Goal: Transaction & Acquisition: Purchase product/service

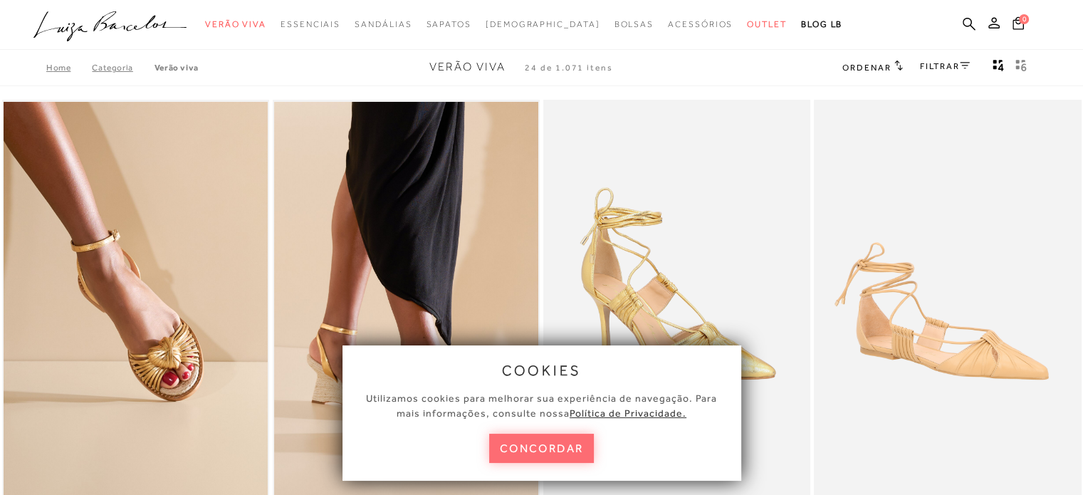
click at [526, 447] on button "concordar" at bounding box center [541, 448] width 105 height 29
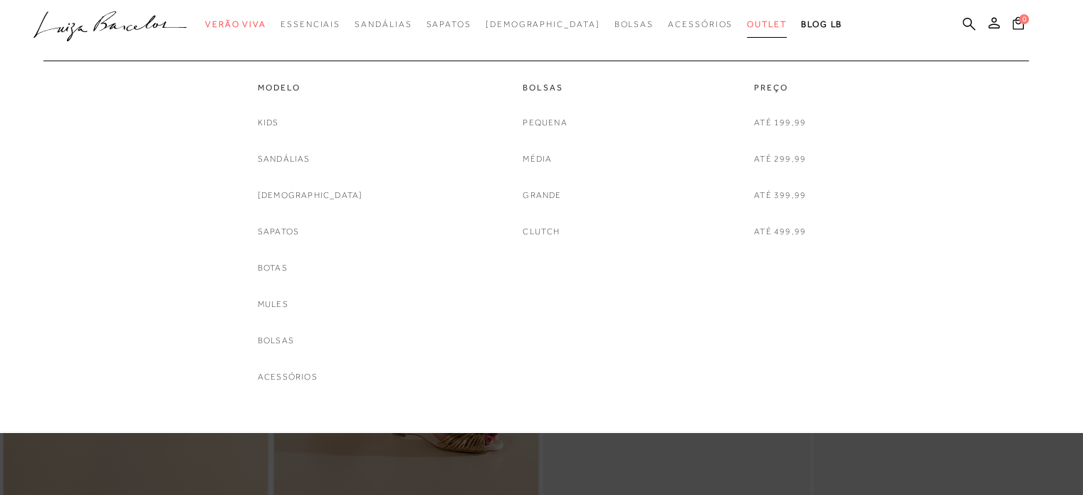
click at [747, 23] on span "Outlet" at bounding box center [767, 24] width 40 height 10
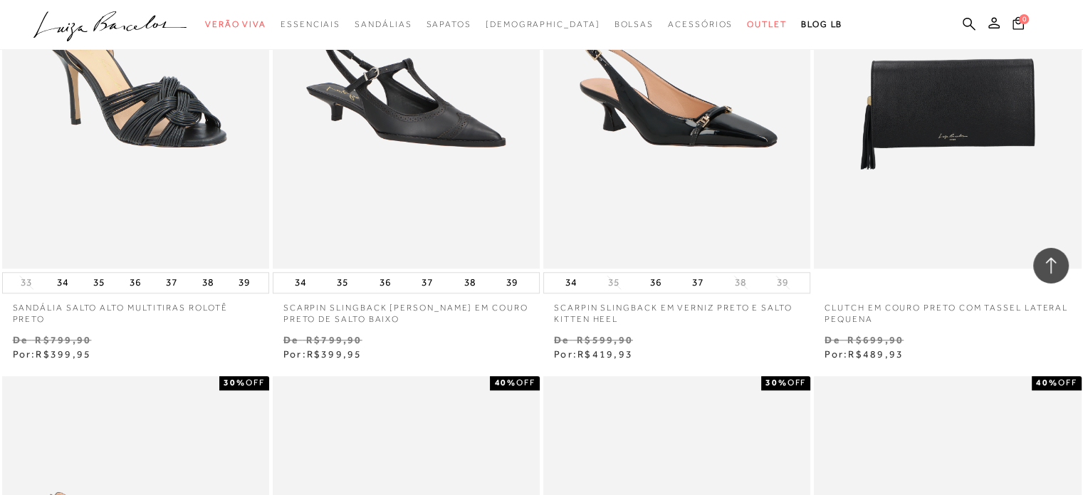
scroll to position [1259, 0]
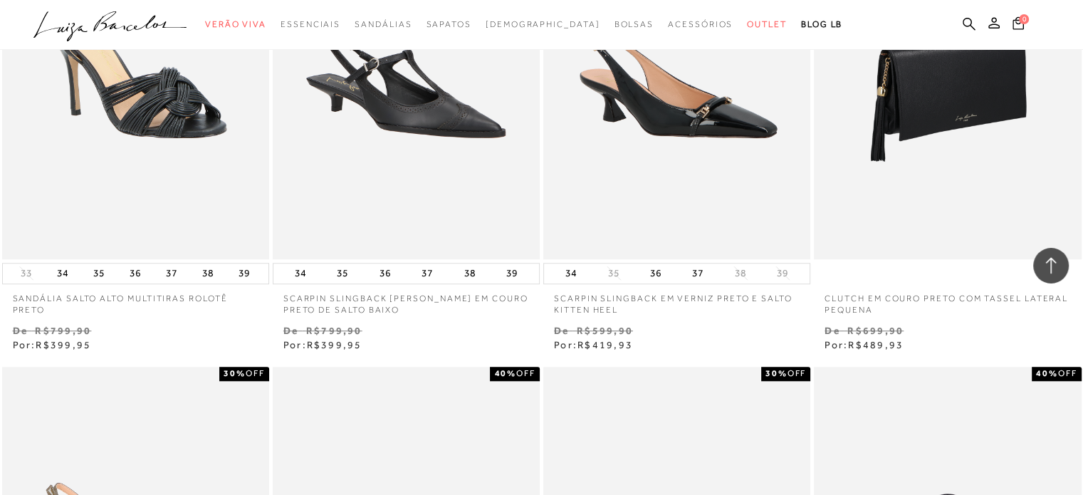
click at [1007, 162] on img at bounding box center [949, 58] width 266 height 401
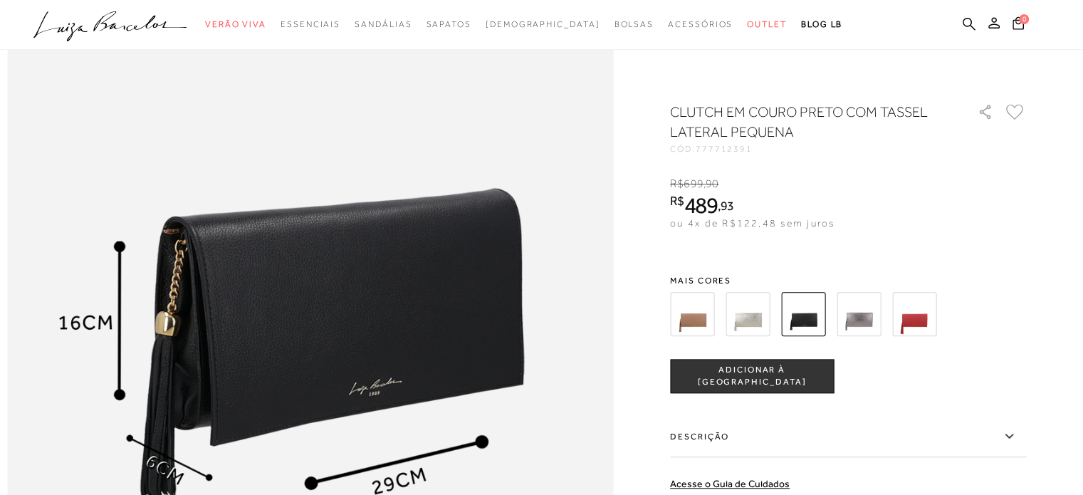
scroll to position [1012, 0]
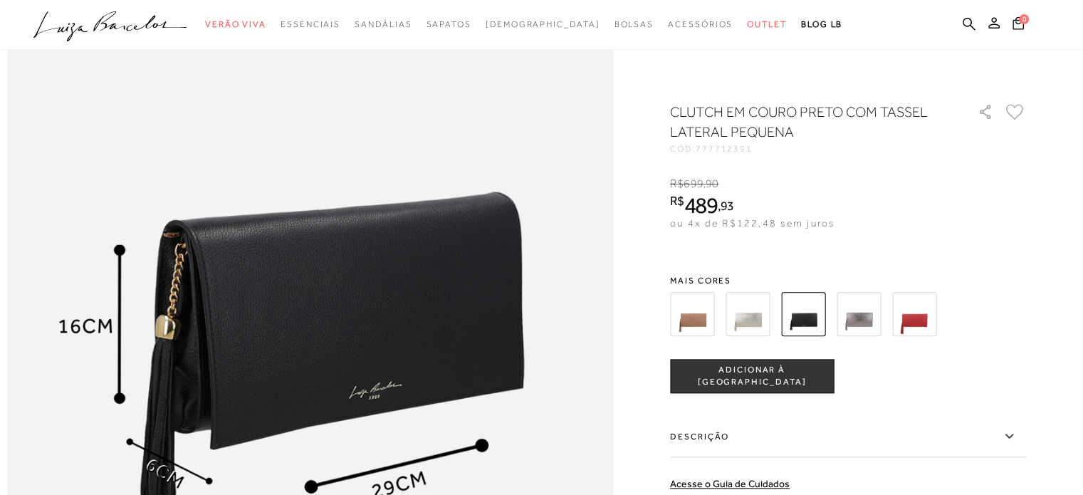
click at [711, 316] on img at bounding box center [692, 314] width 44 height 44
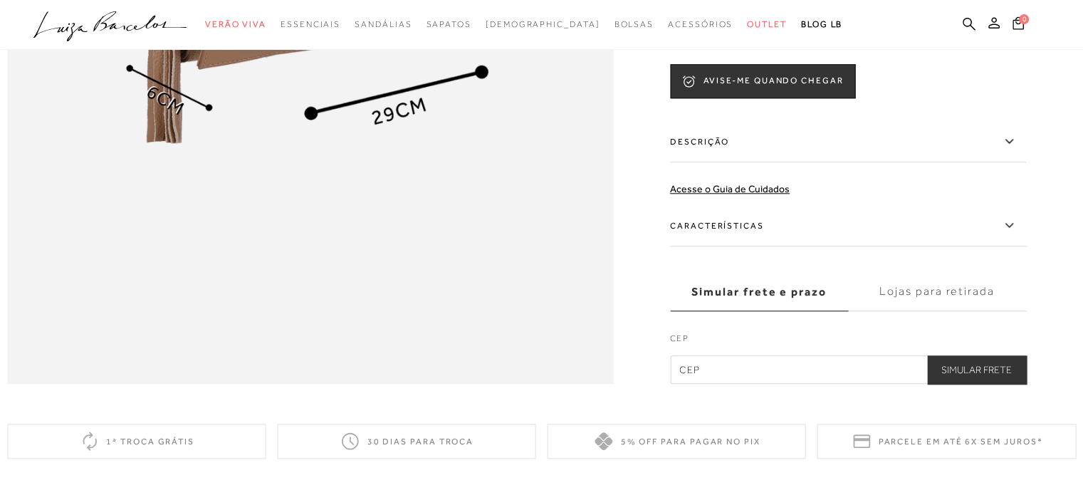
scroll to position [1409, 0]
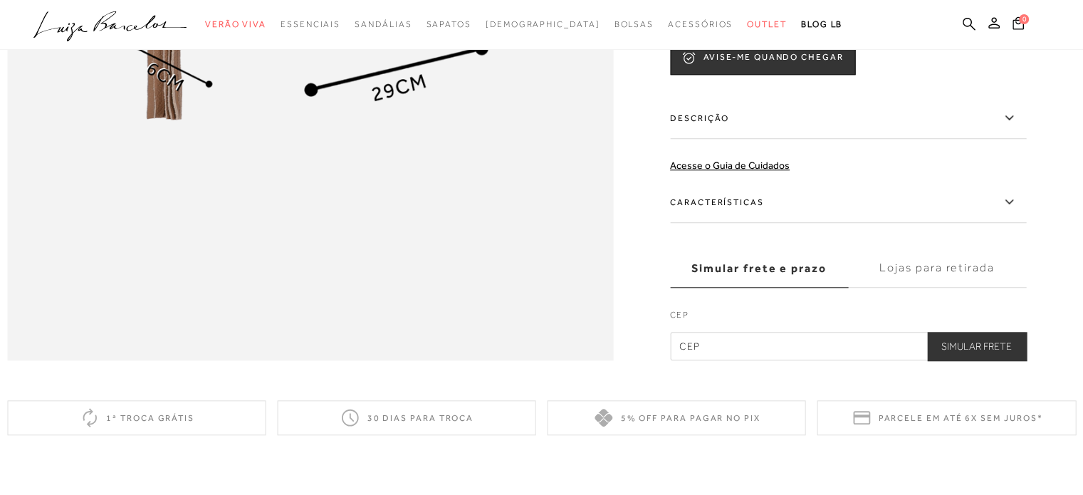
click at [1002, 223] on label "Características" at bounding box center [848, 202] width 356 height 41
click at [0, 0] on input "Características" at bounding box center [0, 0] width 0 height 0
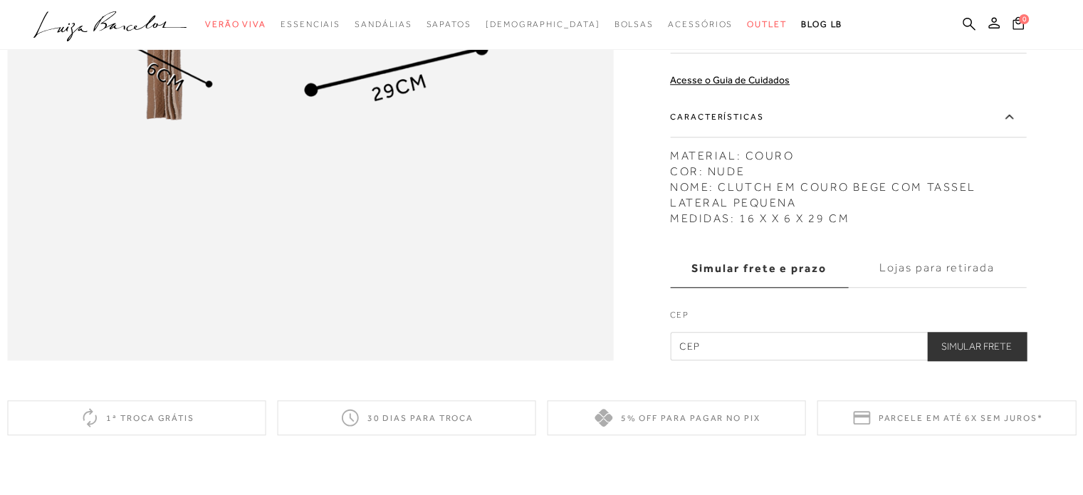
scroll to position [431, 0]
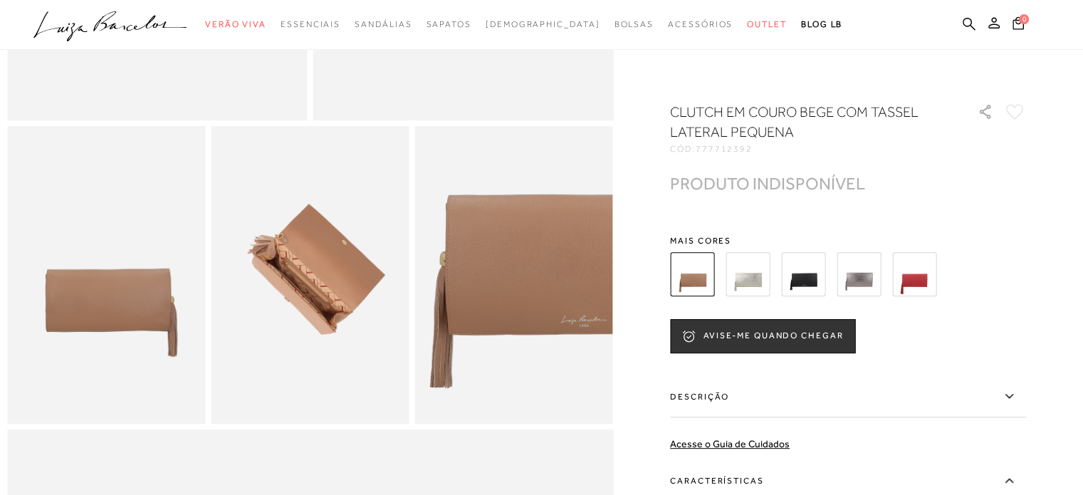
click at [843, 291] on img at bounding box center [859, 274] width 44 height 44
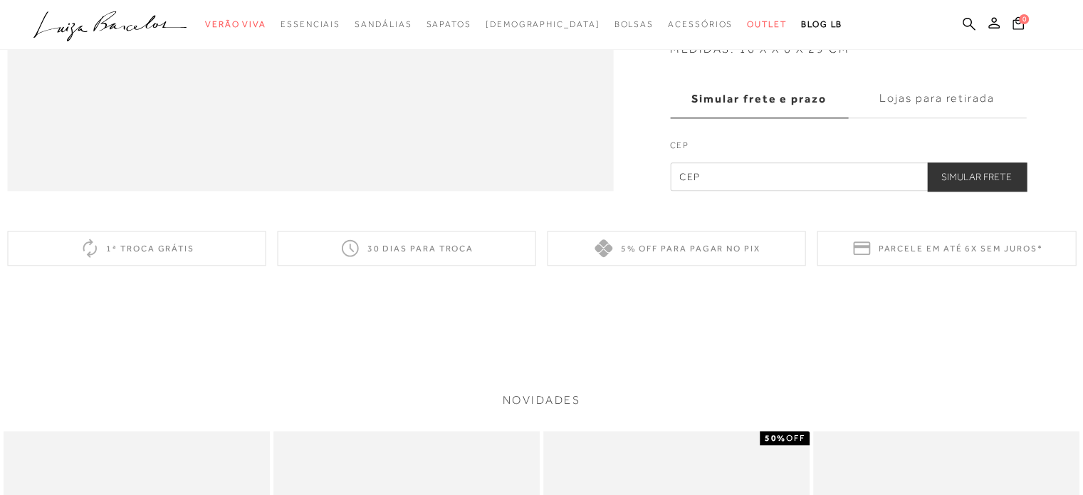
scroll to position [1595, 0]
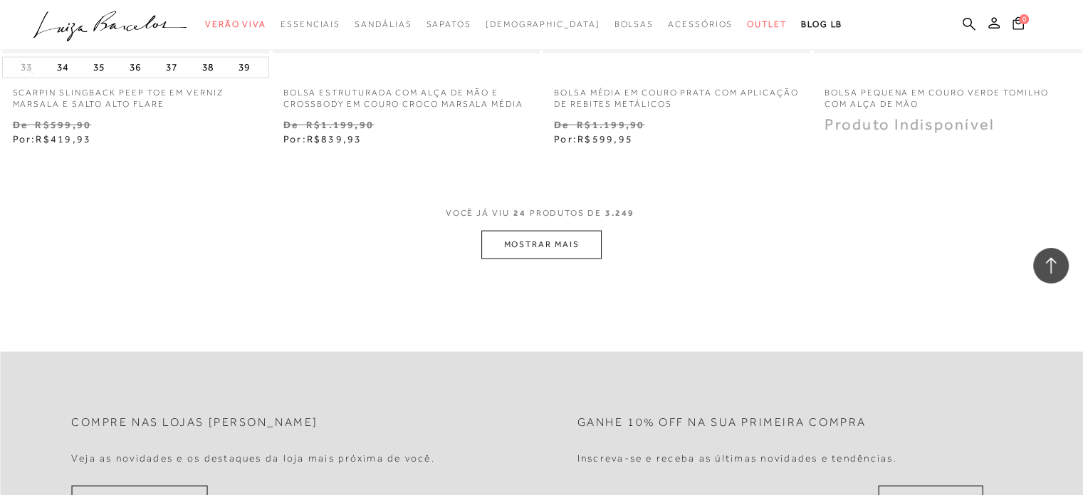
scroll to position [3019, 0]
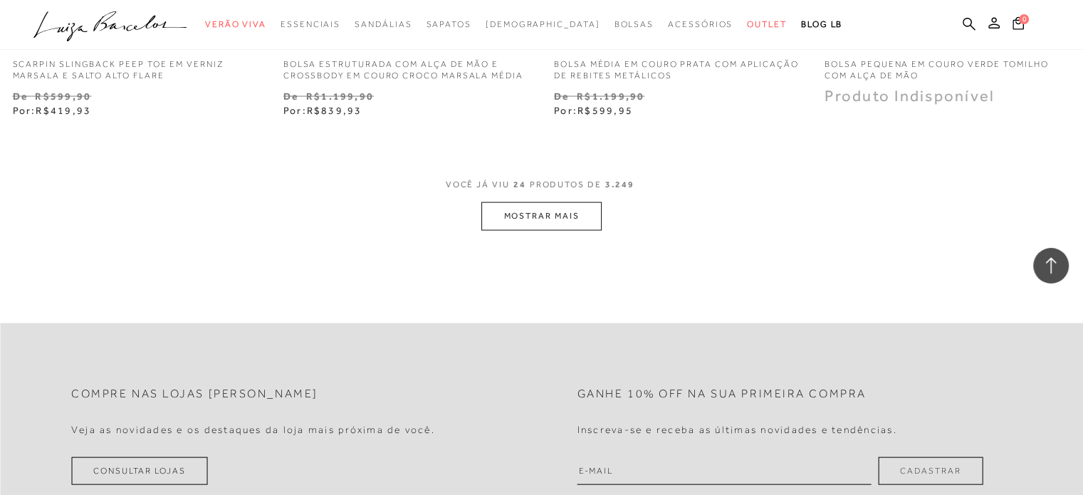
click at [540, 229] on button "MOSTRAR MAIS" at bounding box center [541, 216] width 120 height 28
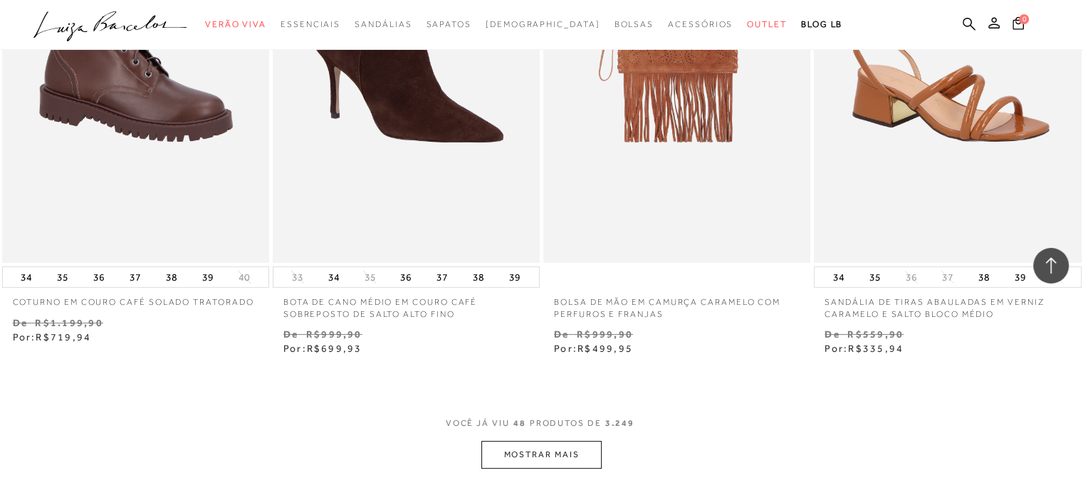
scroll to position [5937, 0]
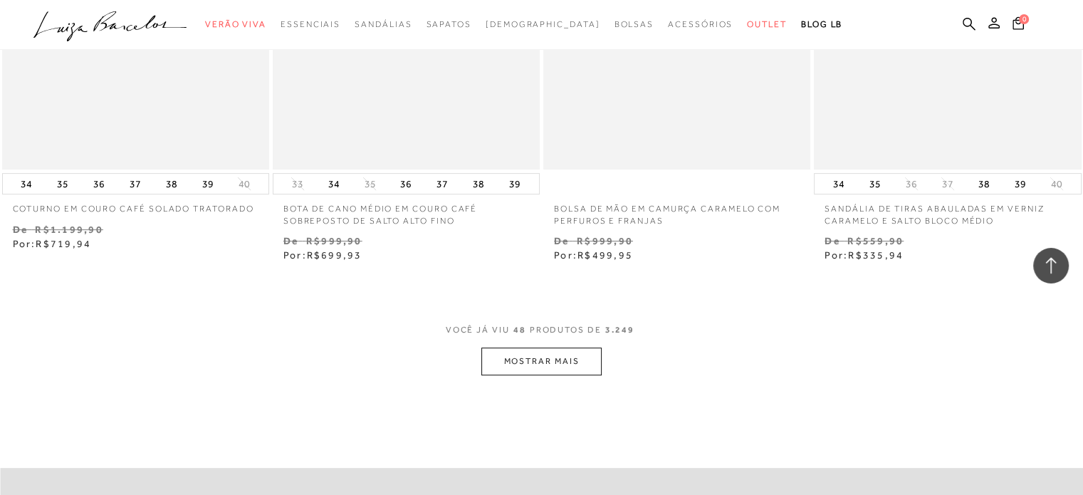
click at [504, 366] on button "MOSTRAR MAIS" at bounding box center [541, 362] width 120 height 28
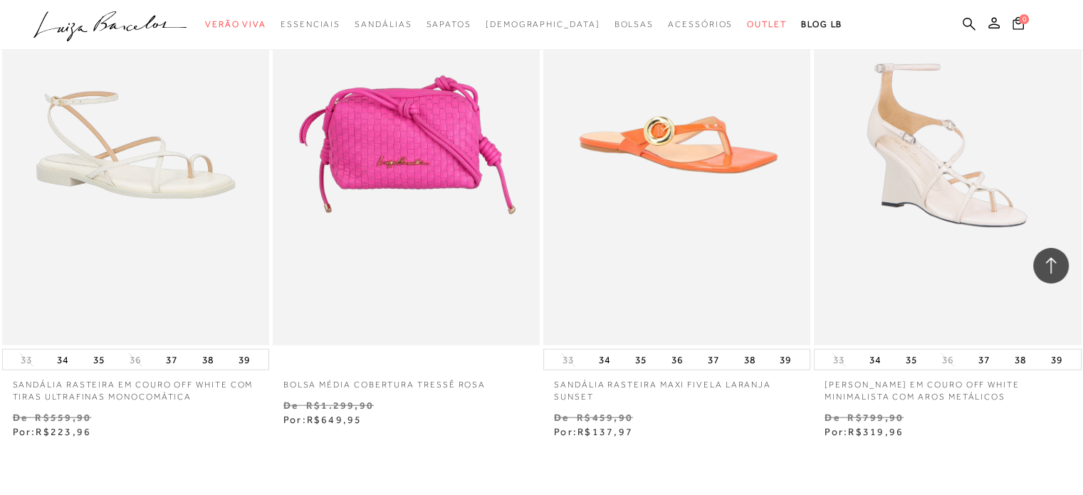
scroll to position [8949, 0]
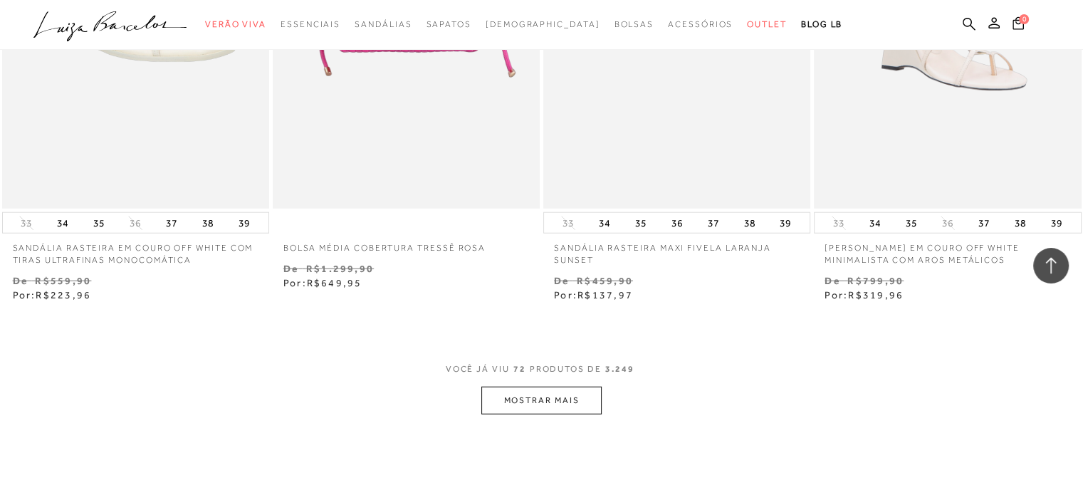
click at [553, 390] on button "MOSTRAR MAIS" at bounding box center [541, 401] width 120 height 28
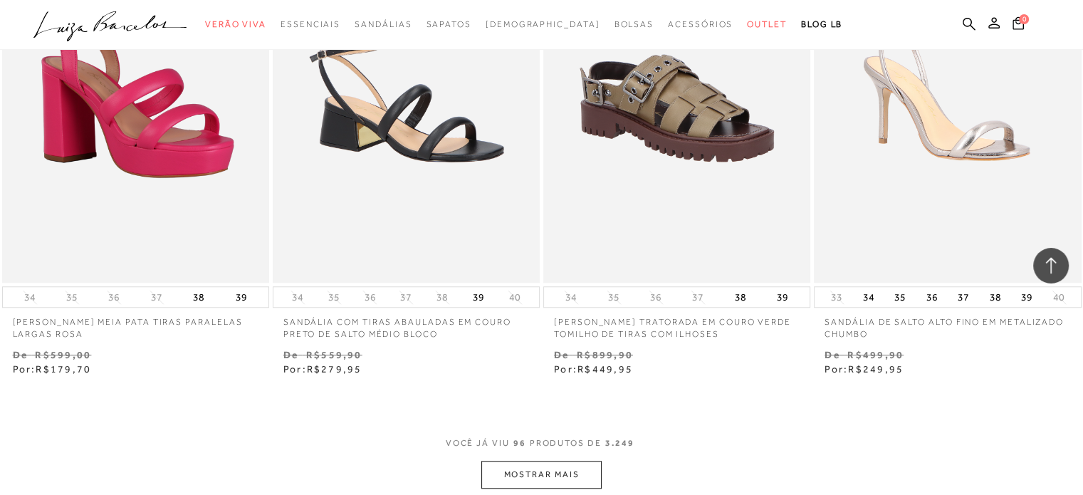
scroll to position [12208, 0]
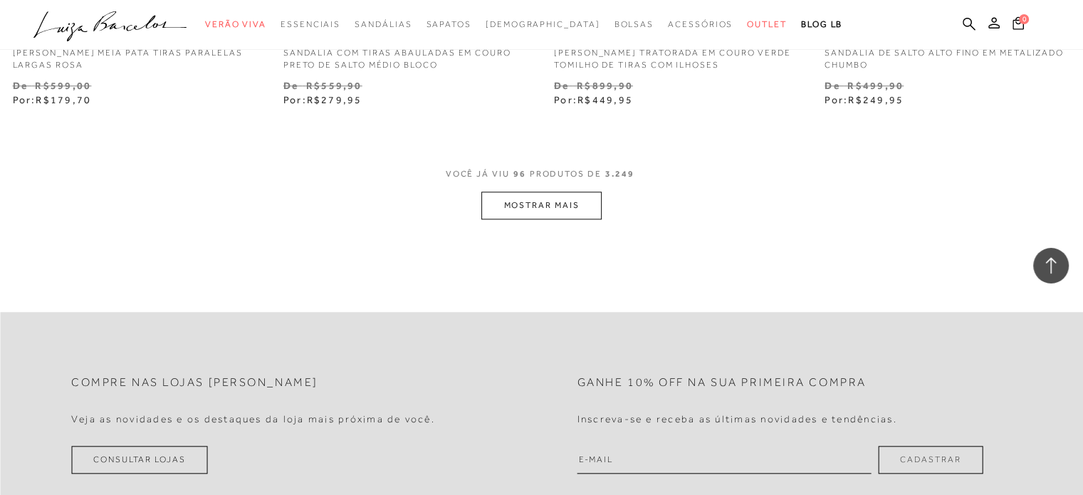
click at [586, 192] on button "MOSTRAR MAIS" at bounding box center [541, 206] width 120 height 28
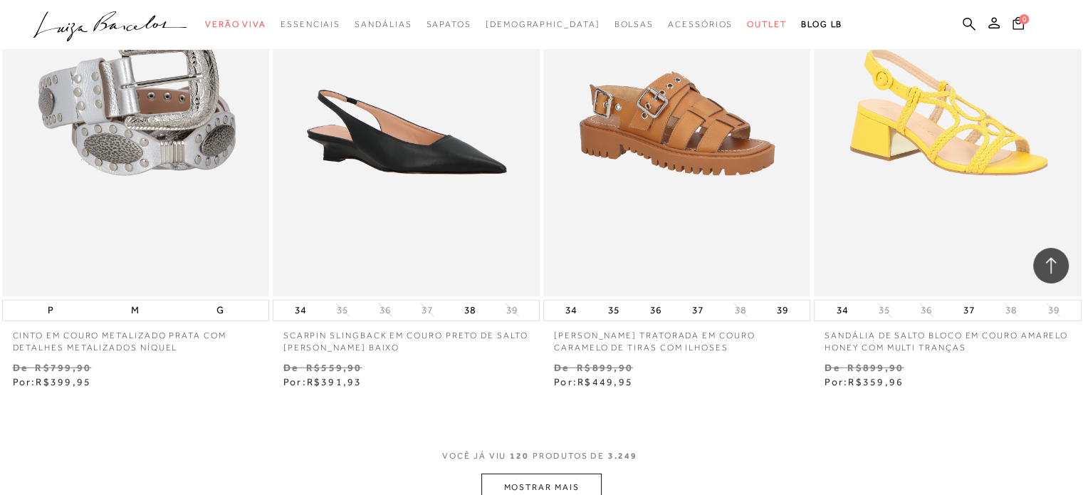
scroll to position [15114, 0]
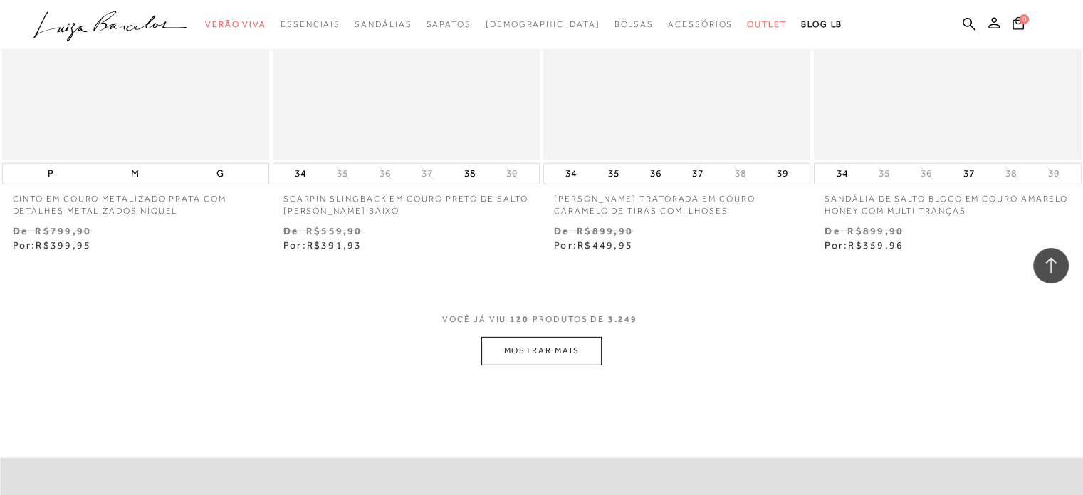
click at [553, 337] on button "MOSTRAR MAIS" at bounding box center [541, 351] width 120 height 28
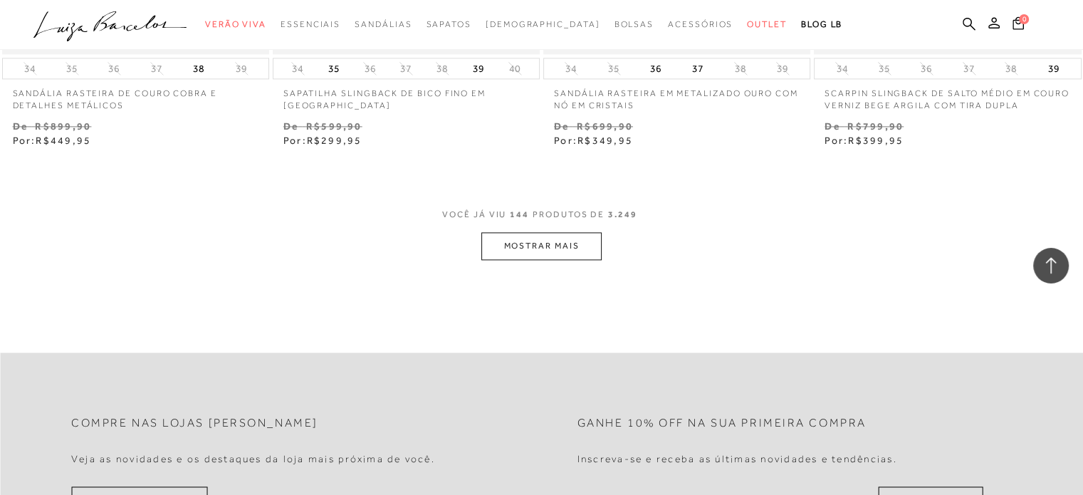
scroll to position [18294, 0]
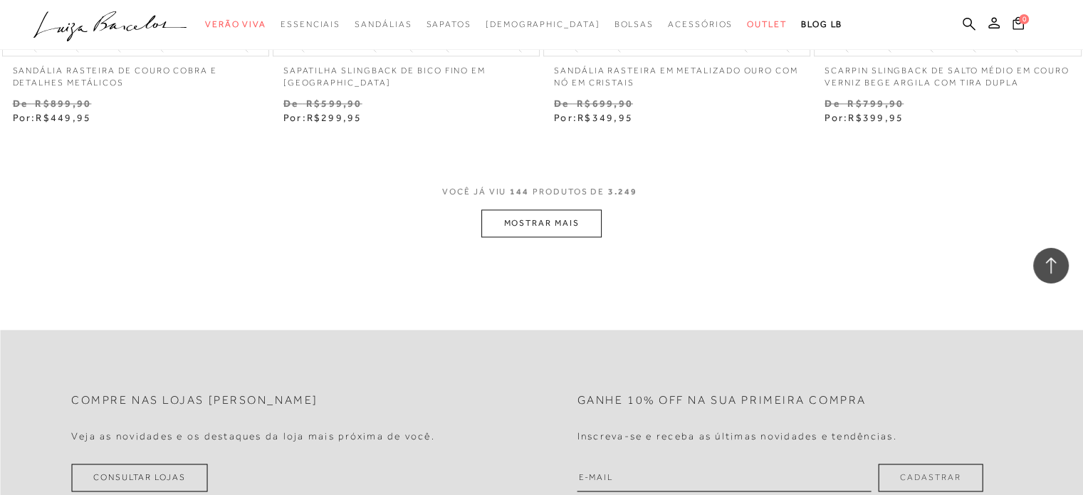
click at [556, 209] on button "MOSTRAR MAIS" at bounding box center [541, 223] width 120 height 28
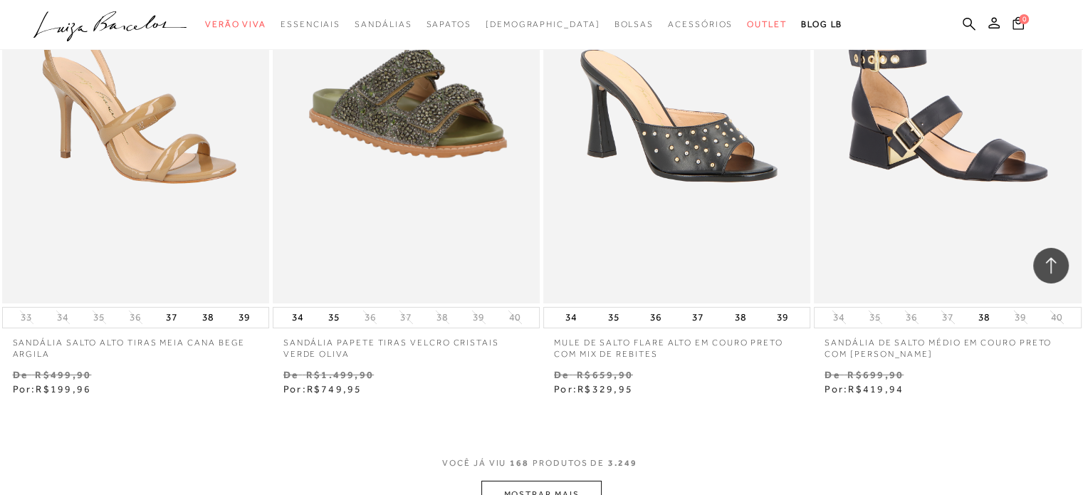
scroll to position [21182, 0]
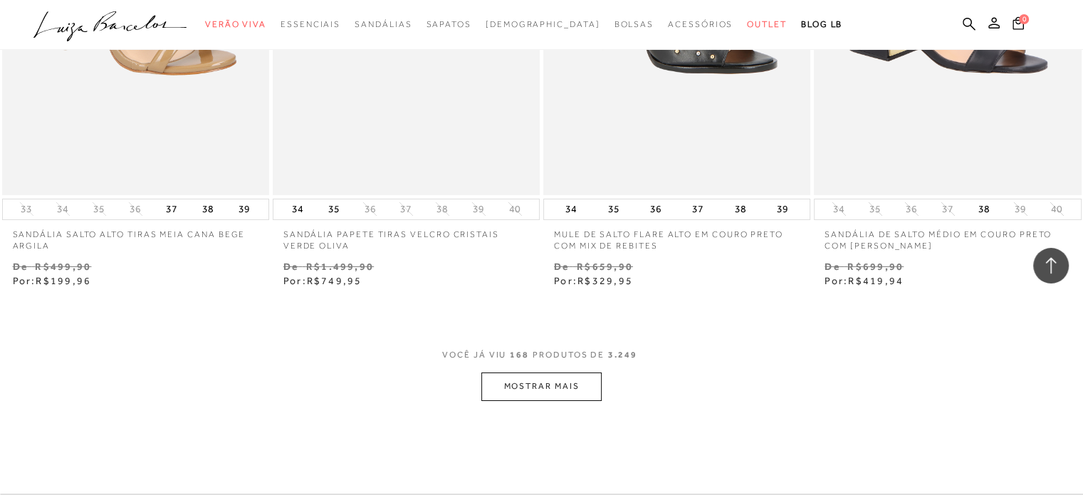
click at [541, 382] on button "MOSTRAR MAIS" at bounding box center [541, 387] width 120 height 28
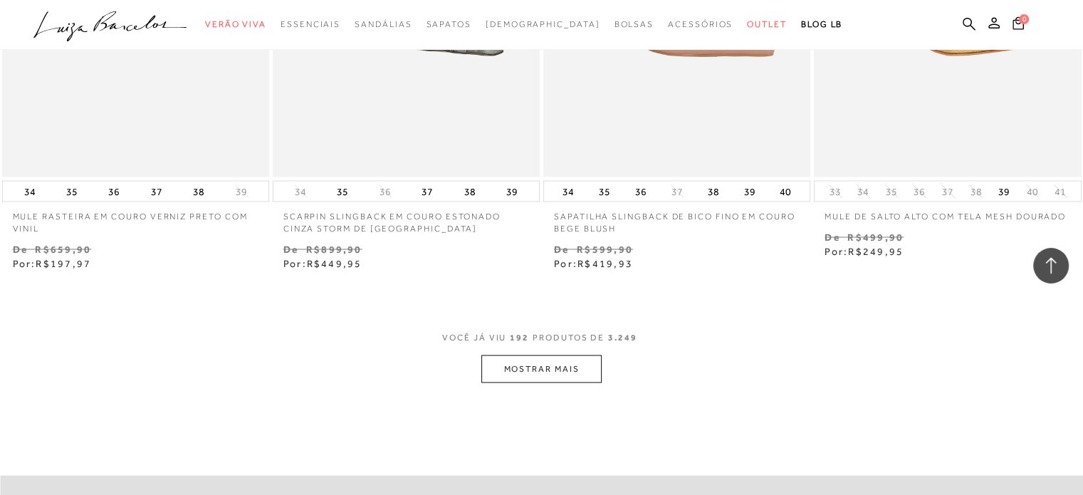
scroll to position [24314, 0]
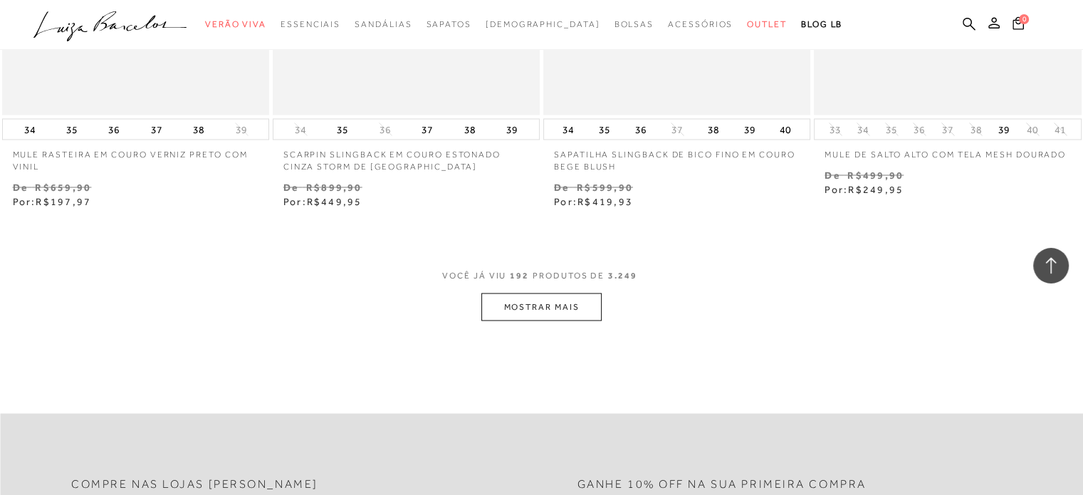
click at [584, 293] on button "MOSTRAR MAIS" at bounding box center [541, 307] width 120 height 28
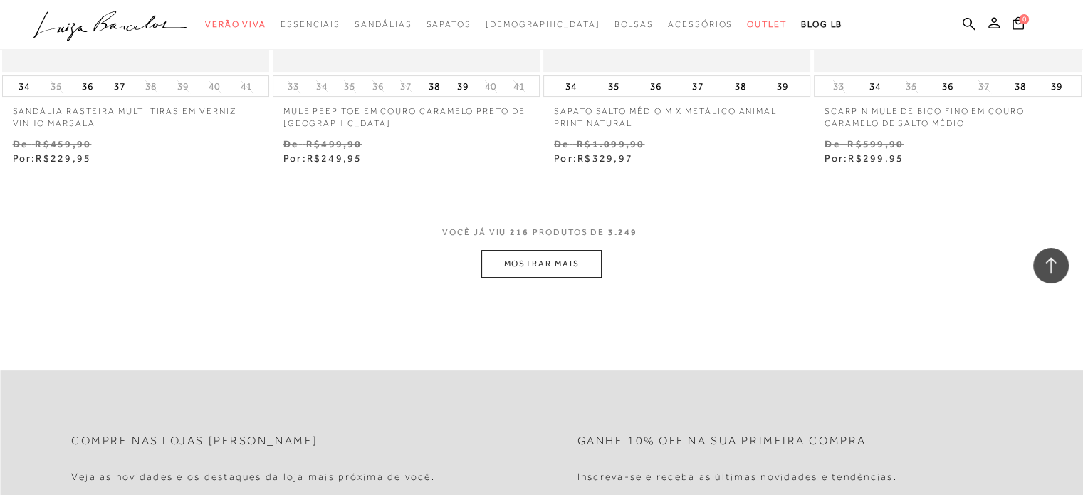
scroll to position [27546, 0]
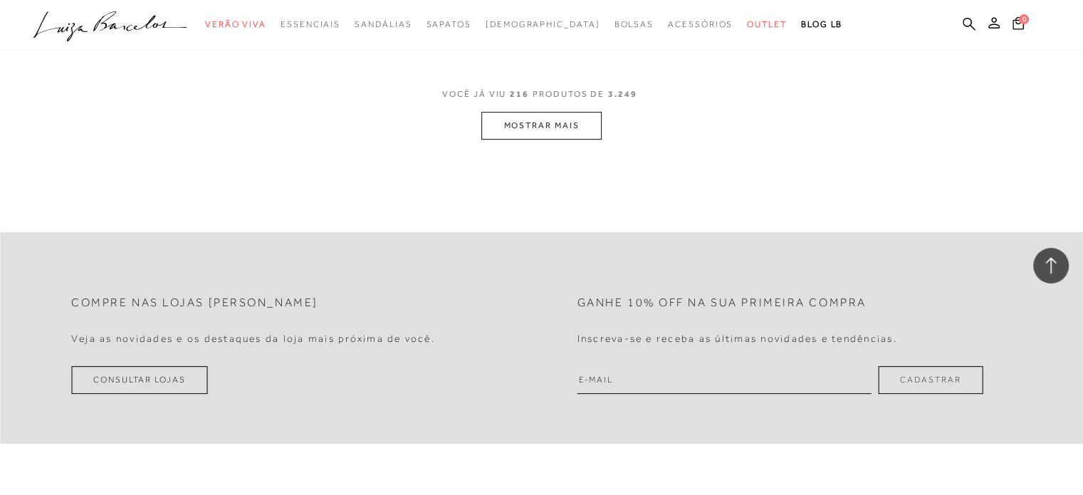
click at [593, 122] on button "MOSTRAR MAIS" at bounding box center [541, 126] width 120 height 28
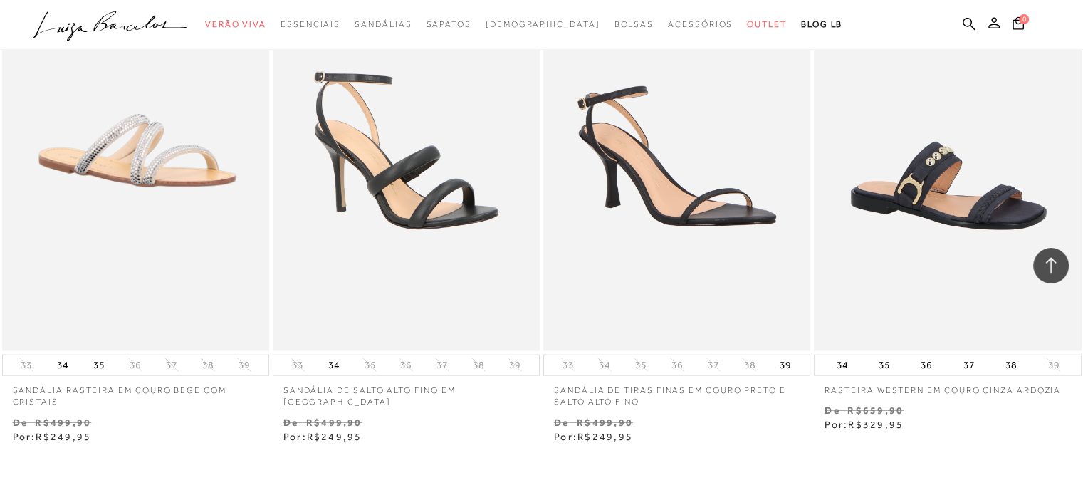
scroll to position [30604, 0]
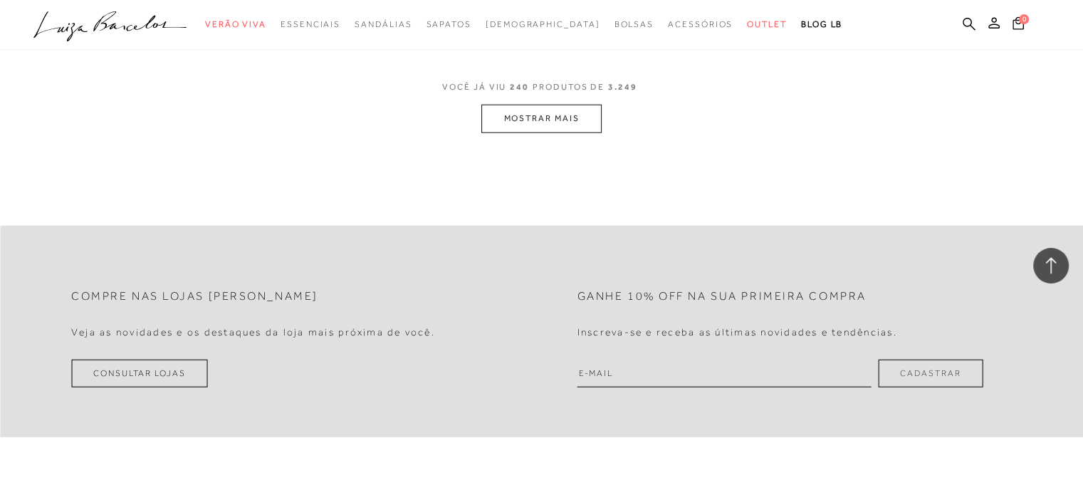
drag, startPoint x: 552, startPoint y: 89, endPoint x: 556, endPoint y: 105, distance: 16.9
click at [556, 105] on div "VOCÊ JÁ VIU 240 PRODUTOS DE 3.249 MOSTRAR MAIS" at bounding box center [541, 105] width 1083 height 53
click at [556, 105] on button "MOSTRAR MAIS" at bounding box center [541, 119] width 120 height 28
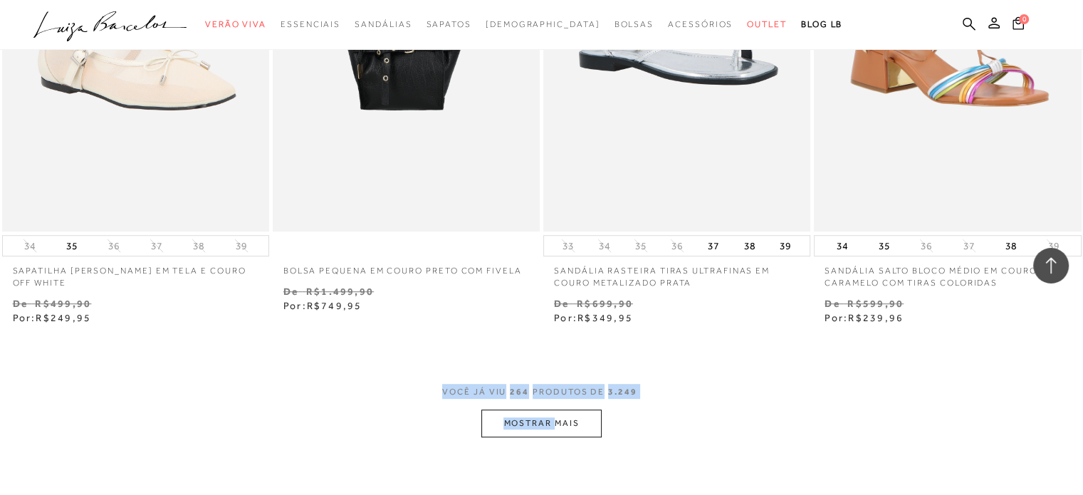
scroll to position [33393, 0]
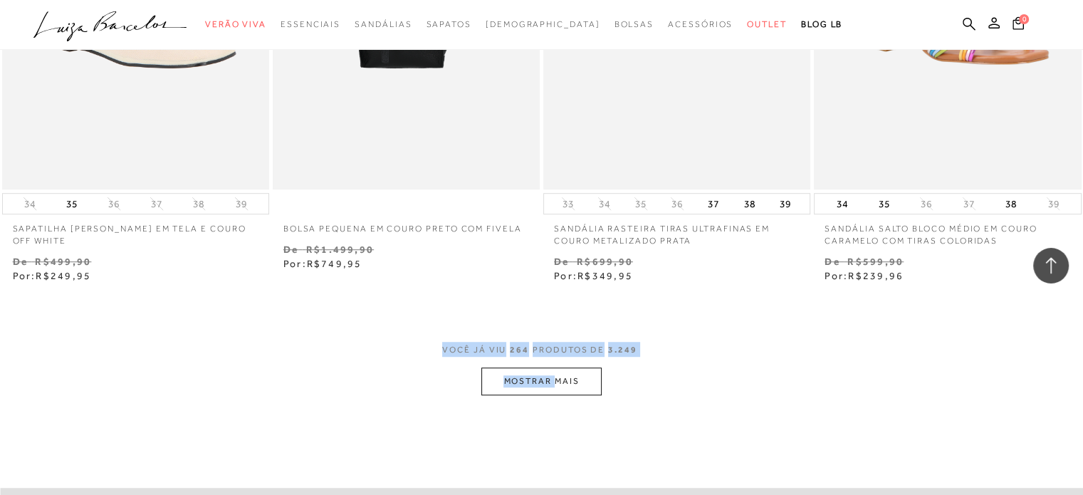
click at [547, 368] on button "MOSTRAR MAIS" at bounding box center [541, 382] width 120 height 28
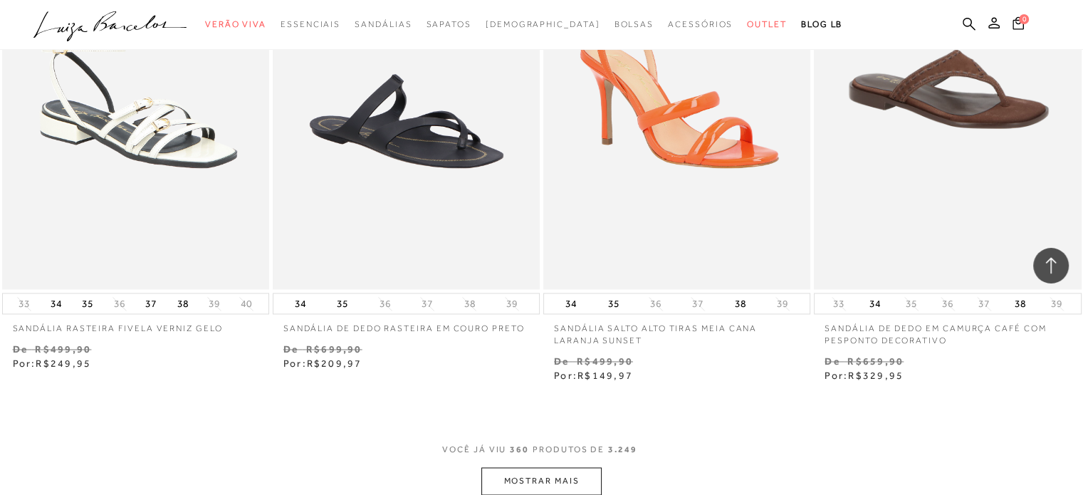
scroll to position [45627, 0]
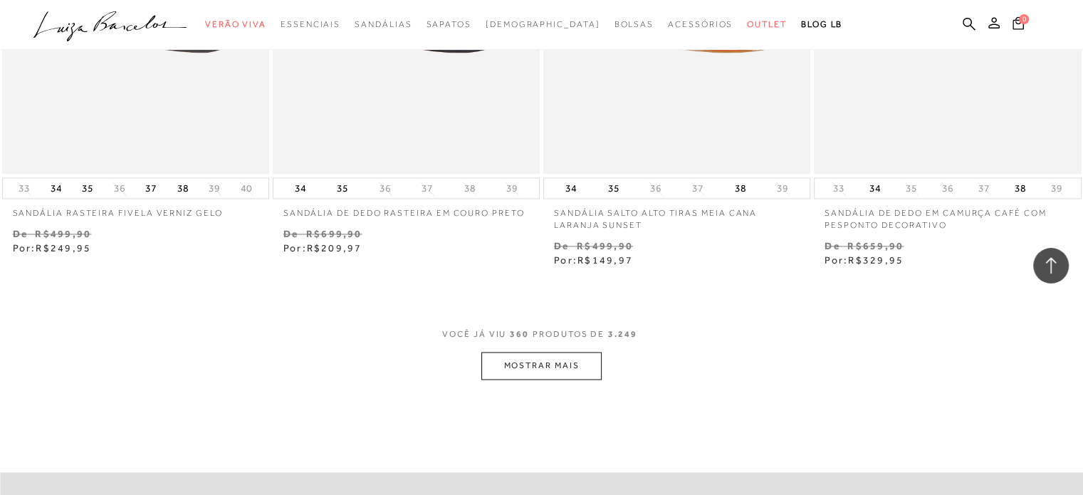
click at [538, 352] on button "MOSTRAR MAIS" at bounding box center [541, 366] width 120 height 28
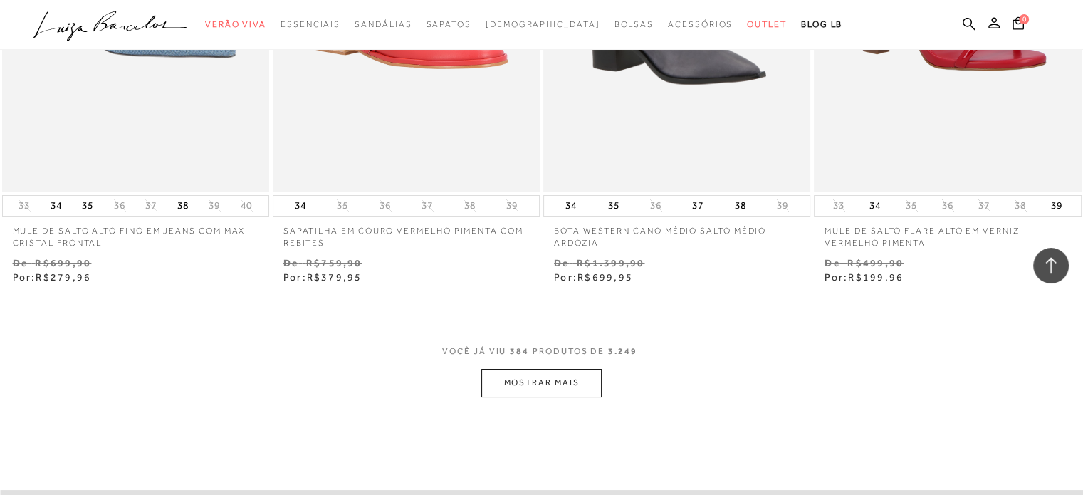
scroll to position [48722, 0]
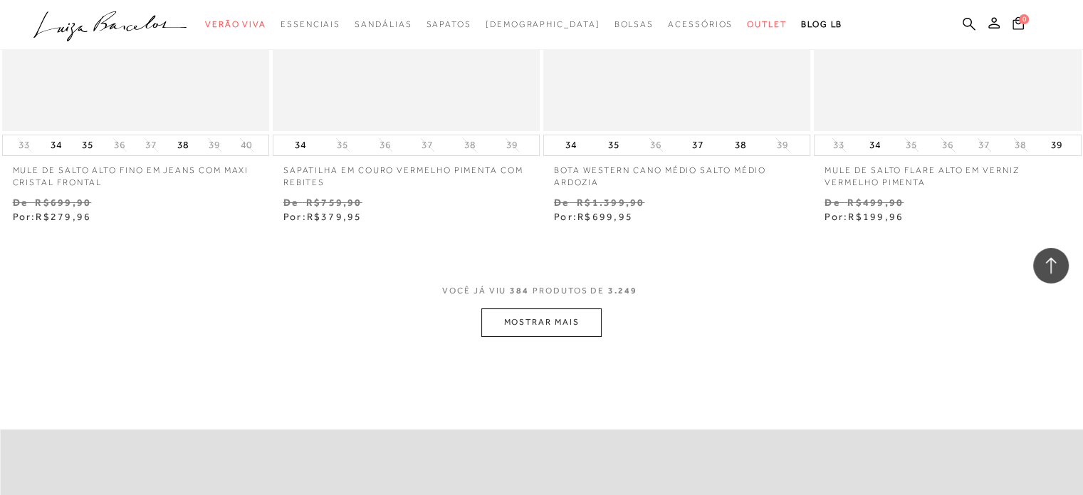
click at [568, 308] on button "MOSTRAR MAIS" at bounding box center [541, 322] width 120 height 28
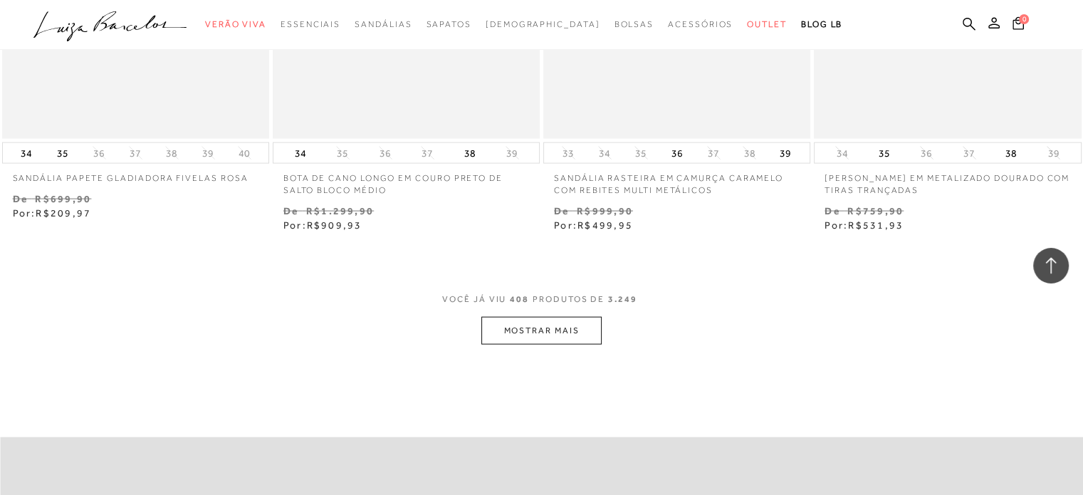
scroll to position [51831, 0]
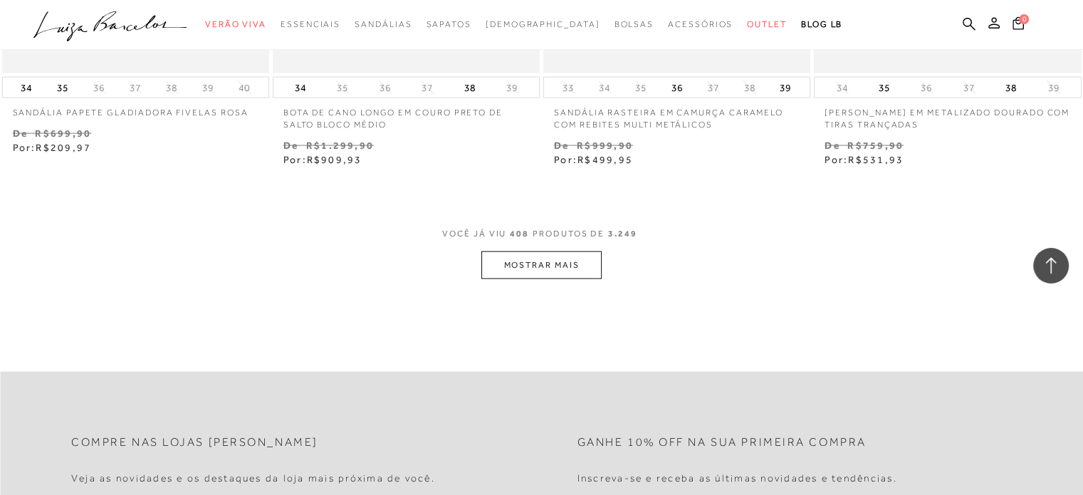
click at [571, 251] on button "MOSTRAR MAIS" at bounding box center [541, 265] width 120 height 28
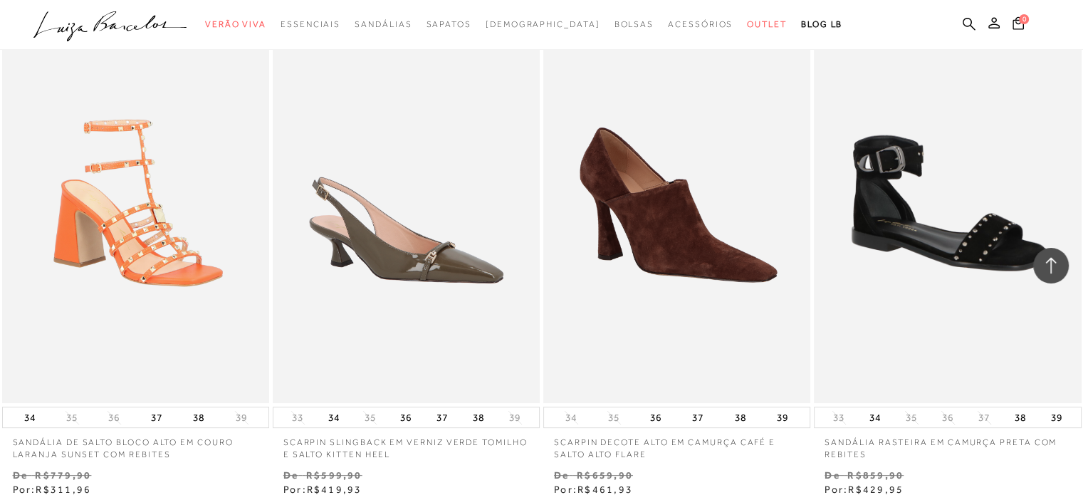
scroll to position [54621, 0]
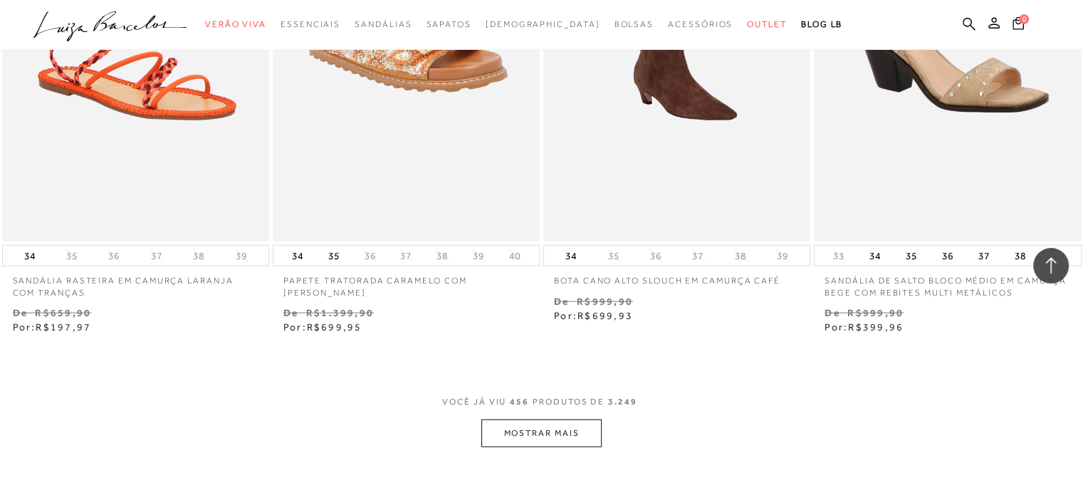
scroll to position [57911, 0]
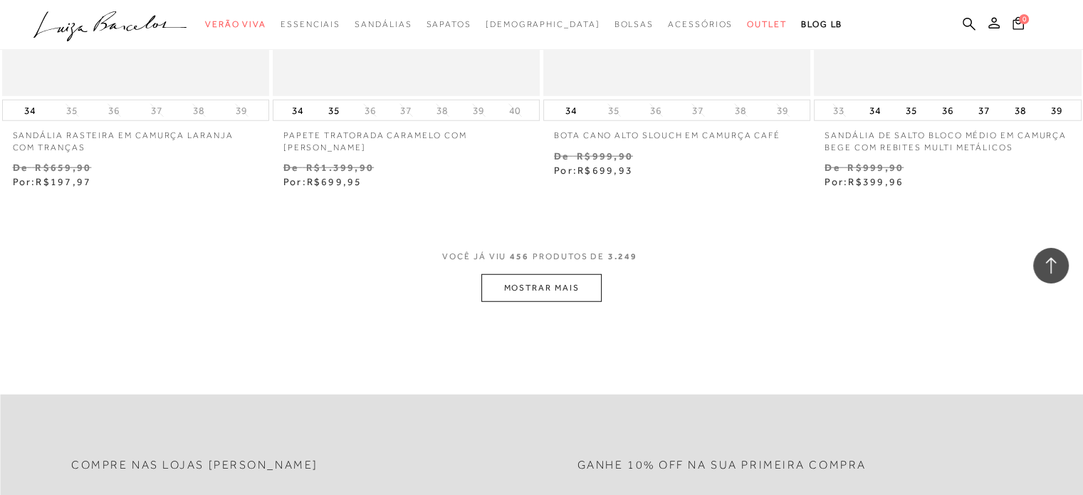
click at [578, 274] on button "MOSTRAR MAIS" at bounding box center [541, 288] width 120 height 28
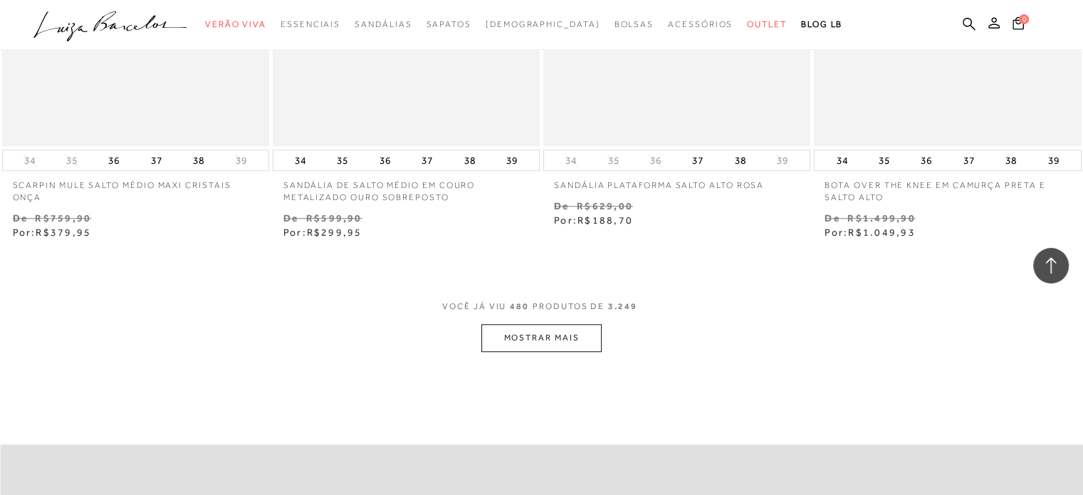
scroll to position [60989, 0]
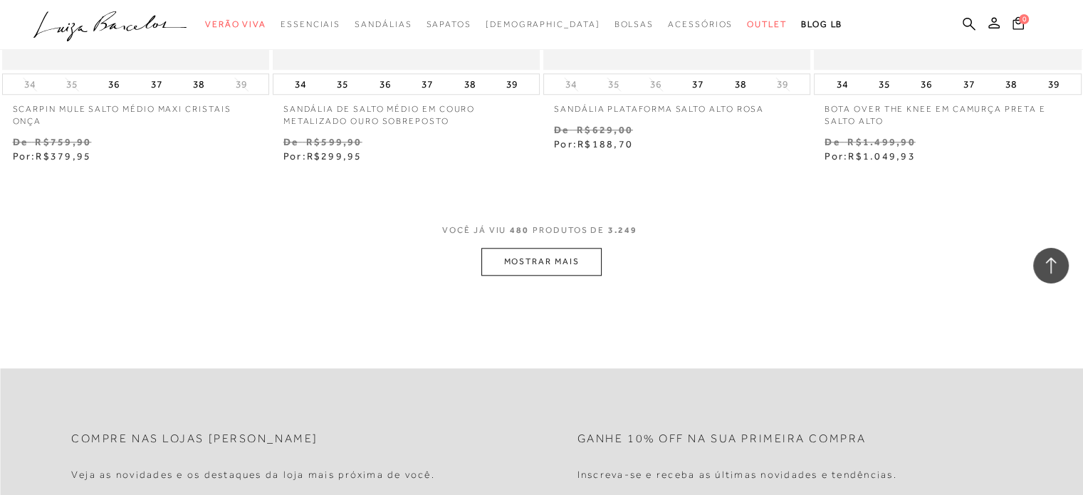
click at [541, 248] on button "MOSTRAR MAIS" at bounding box center [541, 262] width 120 height 28
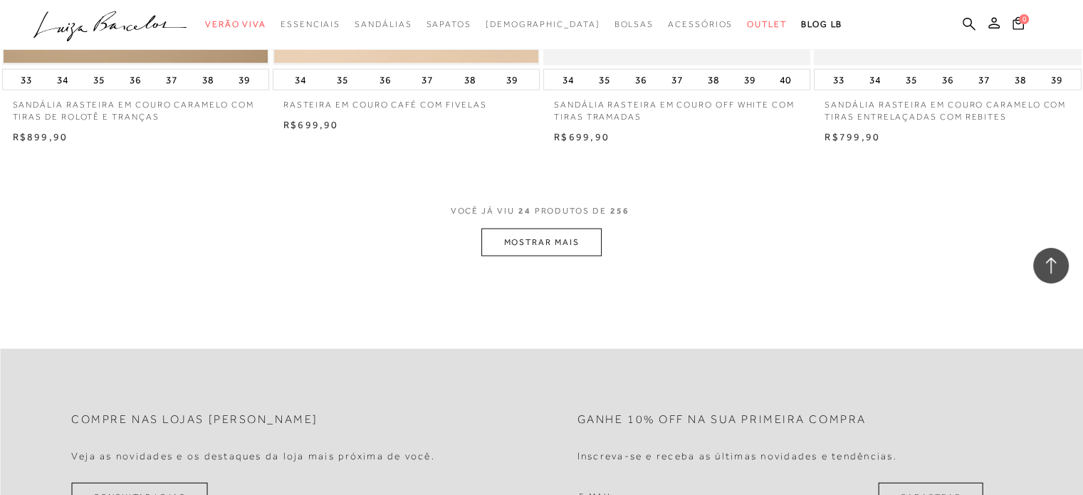
scroll to position [2988, 0]
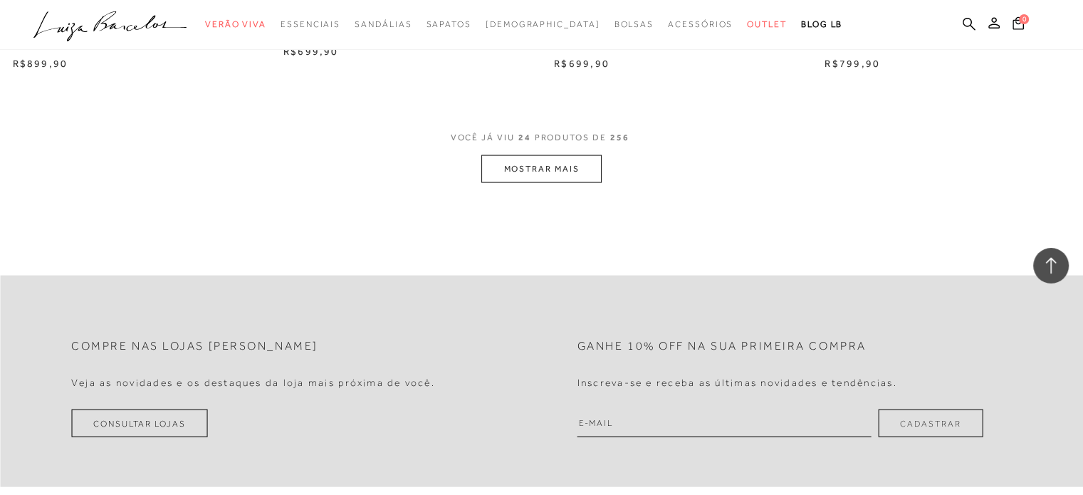
click at [540, 162] on button "MOSTRAR MAIS" at bounding box center [541, 169] width 120 height 28
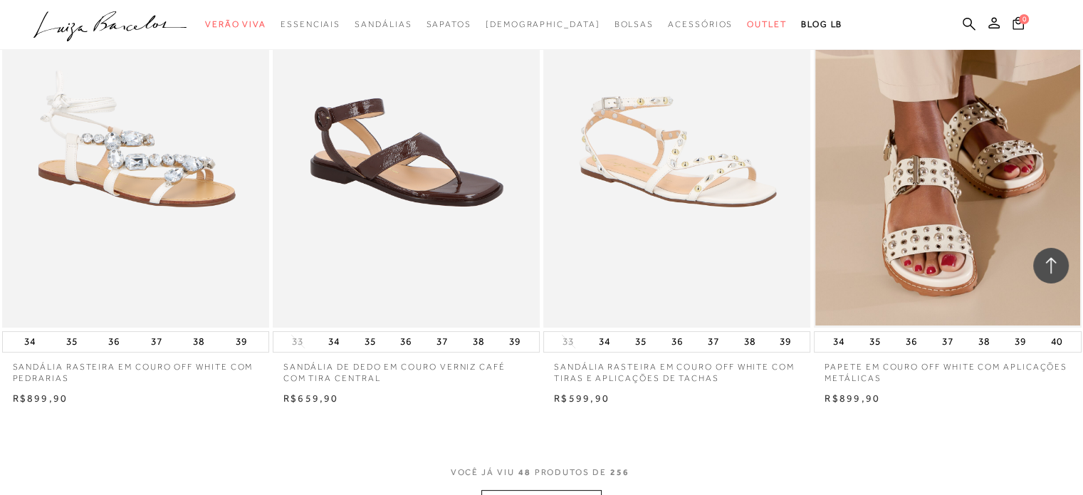
scroll to position [5776, 0]
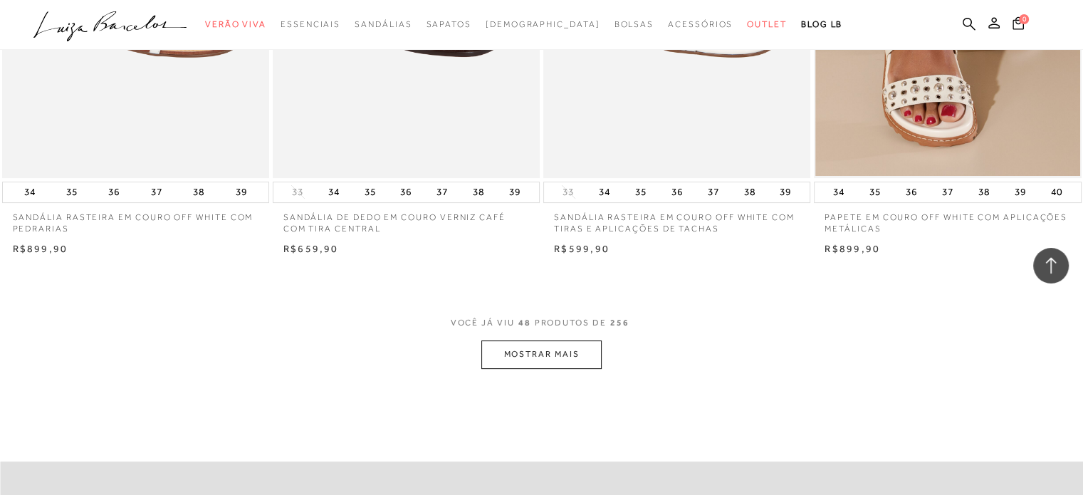
click at [524, 364] on button "MOSTRAR MAIS" at bounding box center [541, 354] width 120 height 28
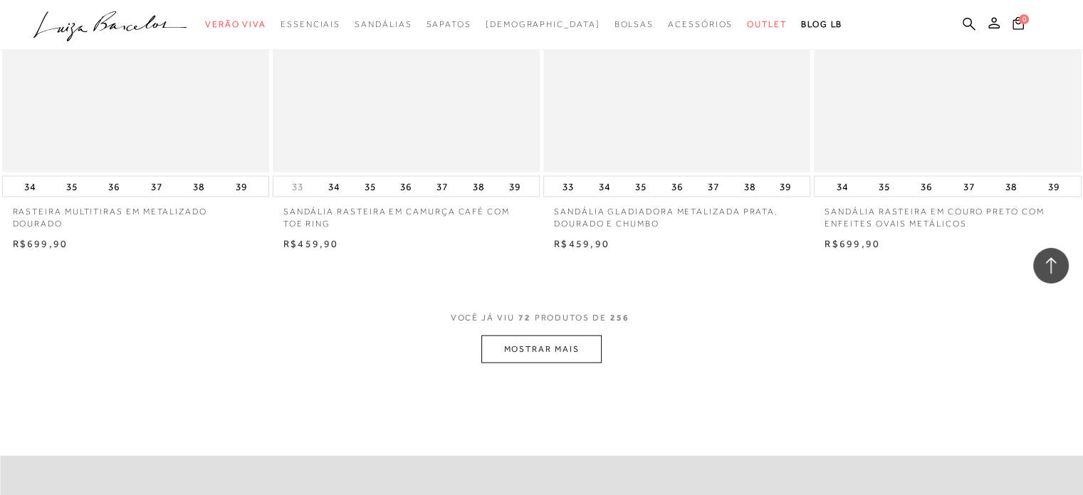
scroll to position [8838, 0]
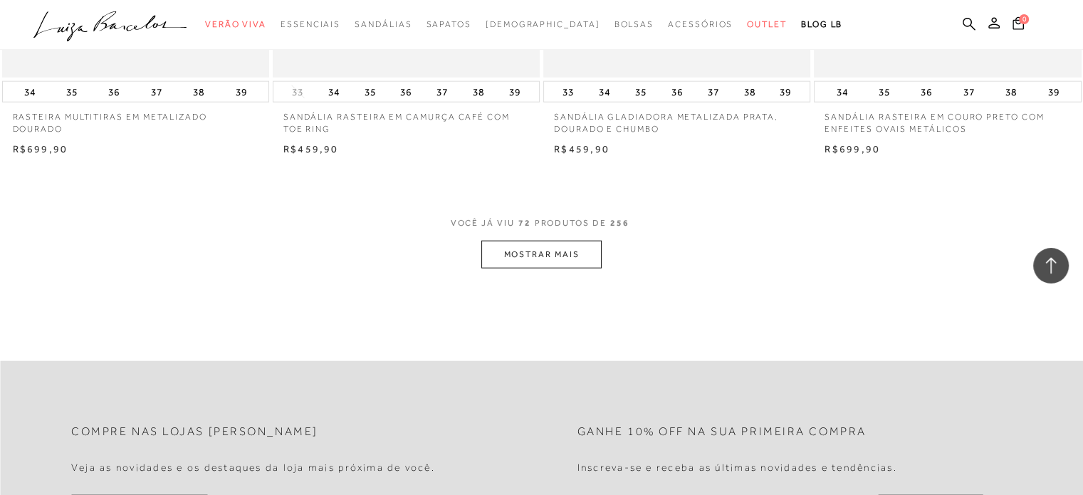
click at [568, 261] on button "MOSTRAR MAIS" at bounding box center [541, 255] width 120 height 28
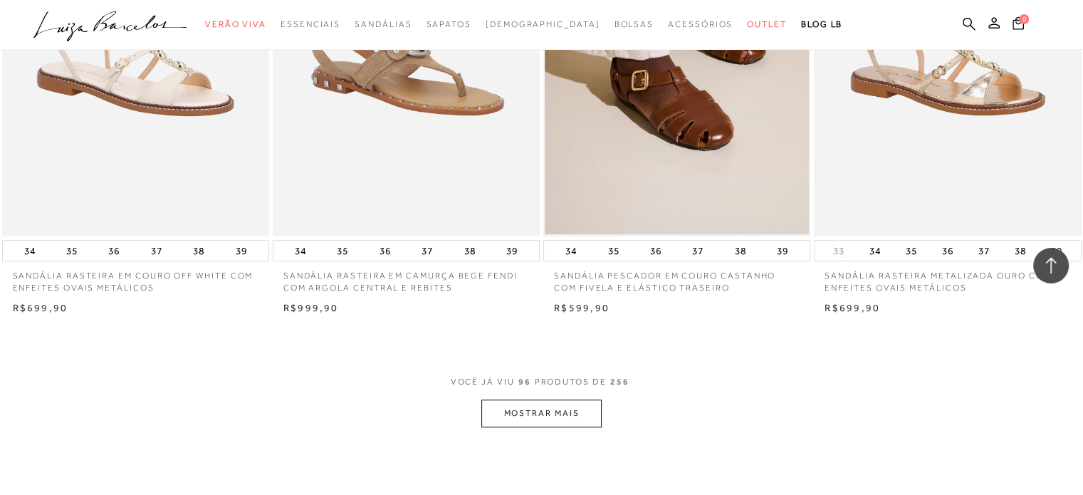
scroll to position [11625, 0]
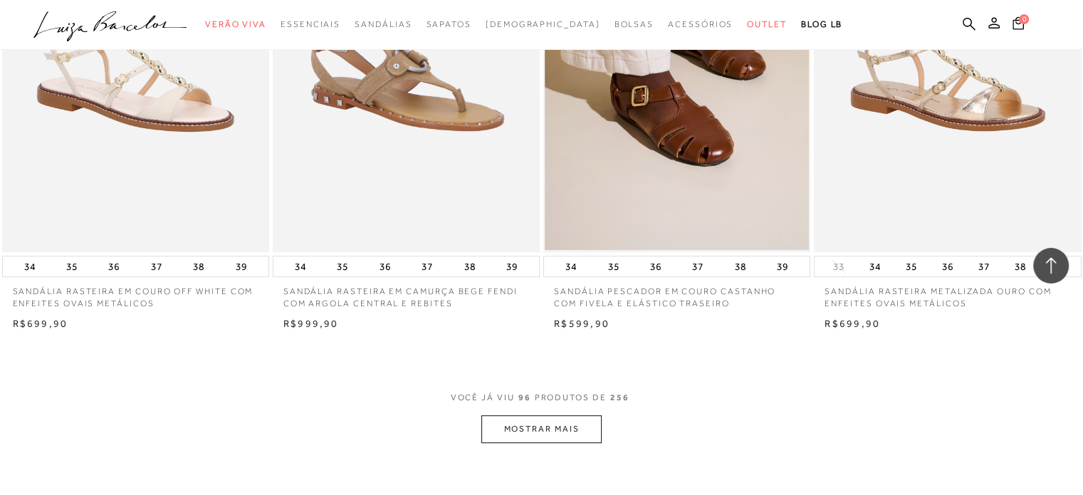
click at [550, 427] on button "MOSTRAR MAIS" at bounding box center [541, 429] width 120 height 28
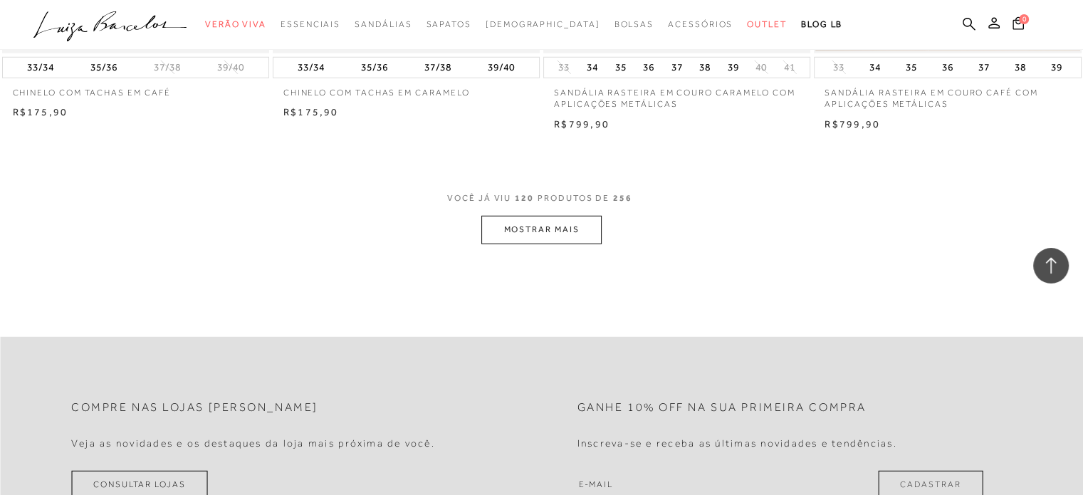
scroll to position [14970, 0]
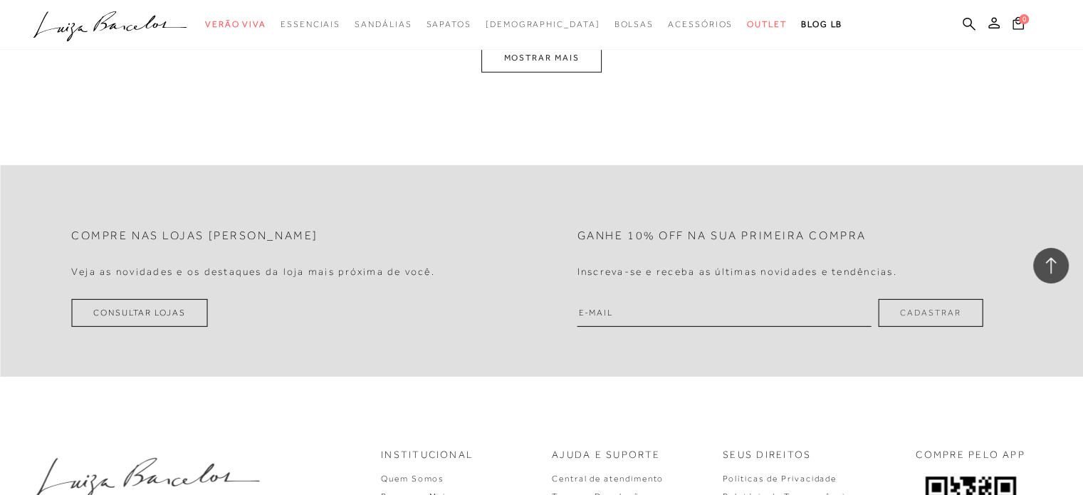
click at [576, 63] on button "MOSTRAR MAIS" at bounding box center [541, 58] width 120 height 28
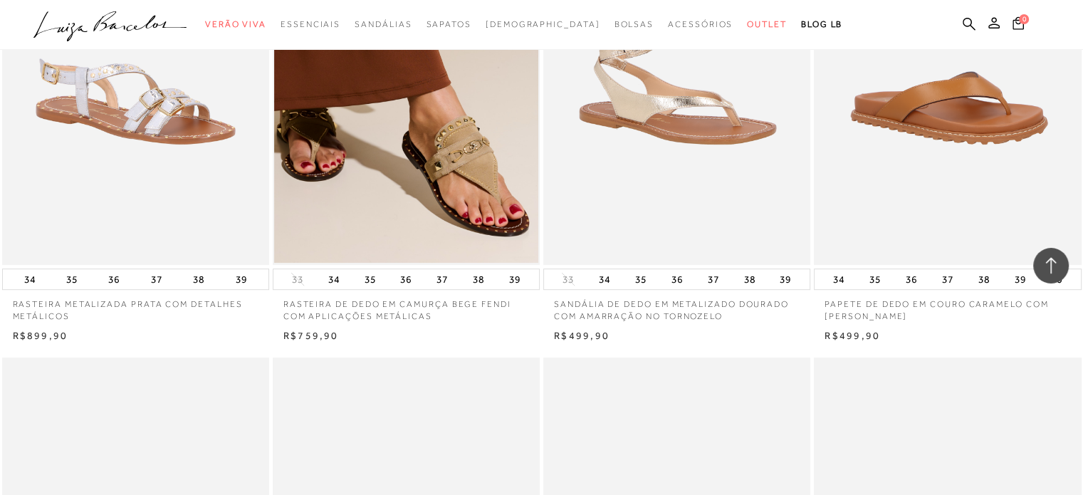
scroll to position [16919, 0]
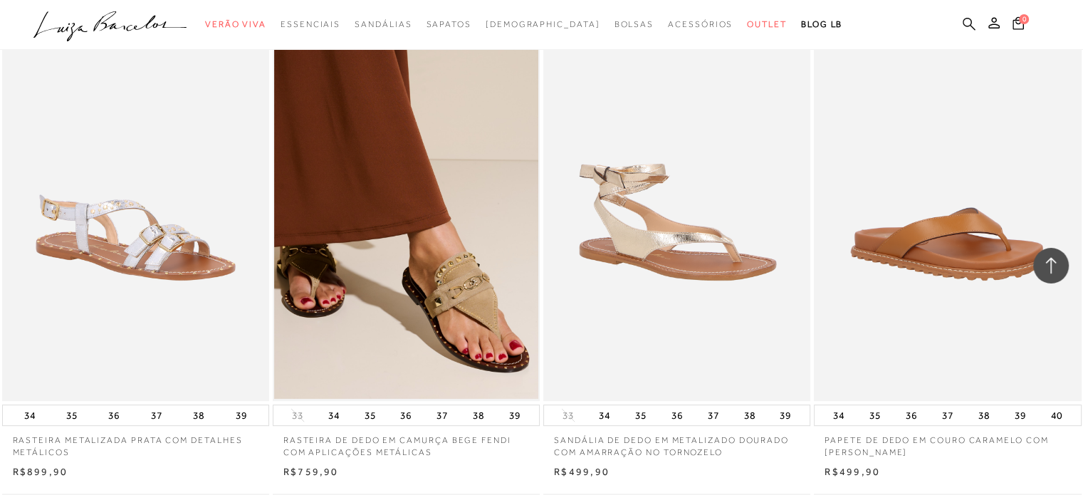
click at [967, 24] on icon at bounding box center [969, 24] width 13 height 14
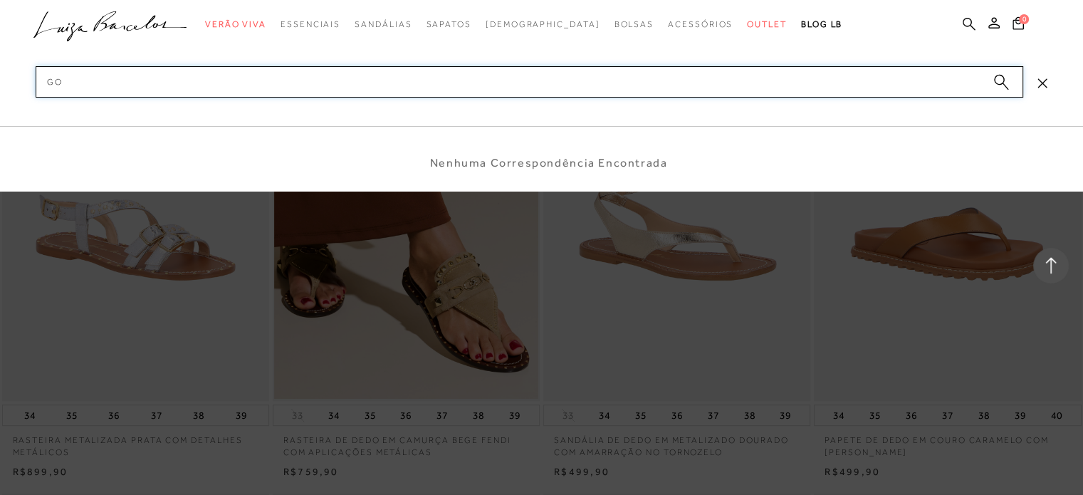
type input "g"
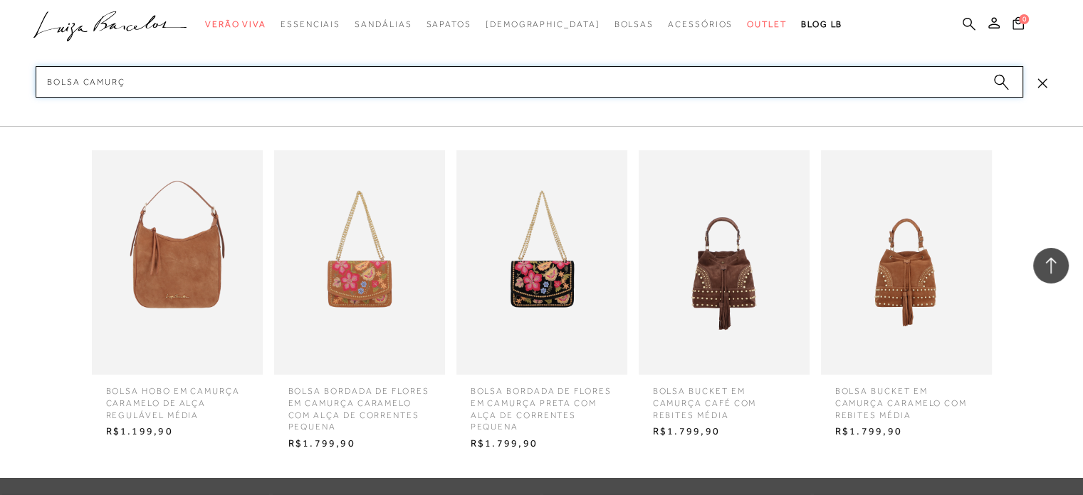
type input "bolsa camurça"
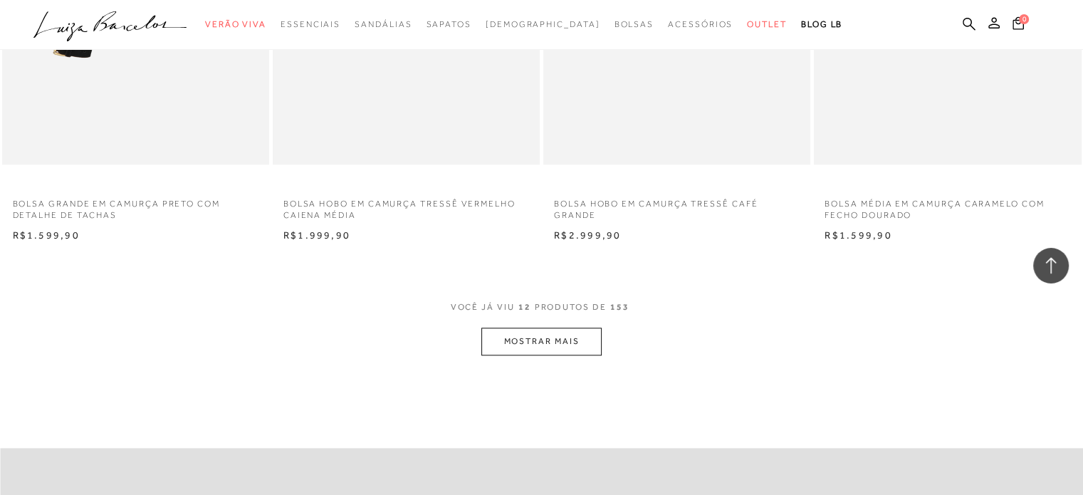
scroll to position [1349, 0]
click at [566, 349] on button "MOSTRAR MAIS" at bounding box center [541, 344] width 120 height 28
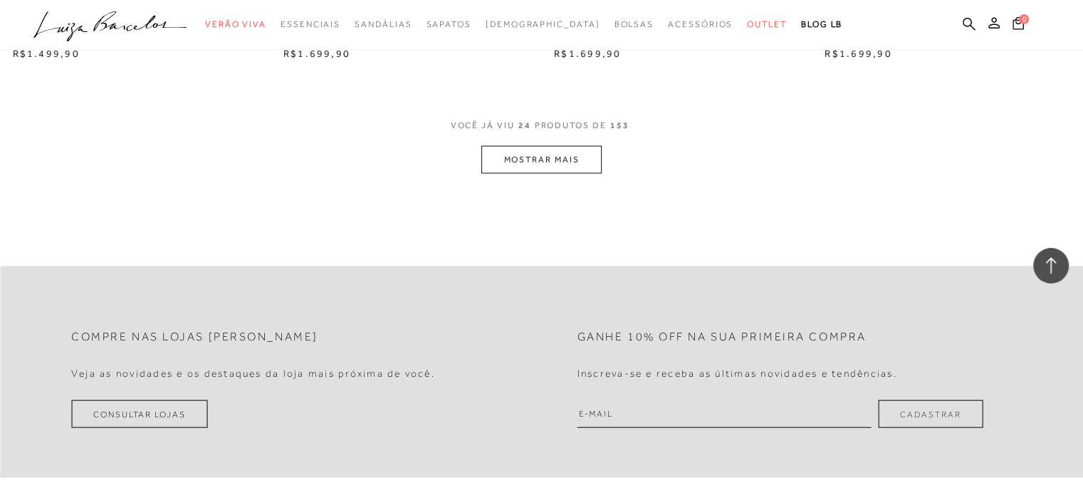
scroll to position [3024, 0]
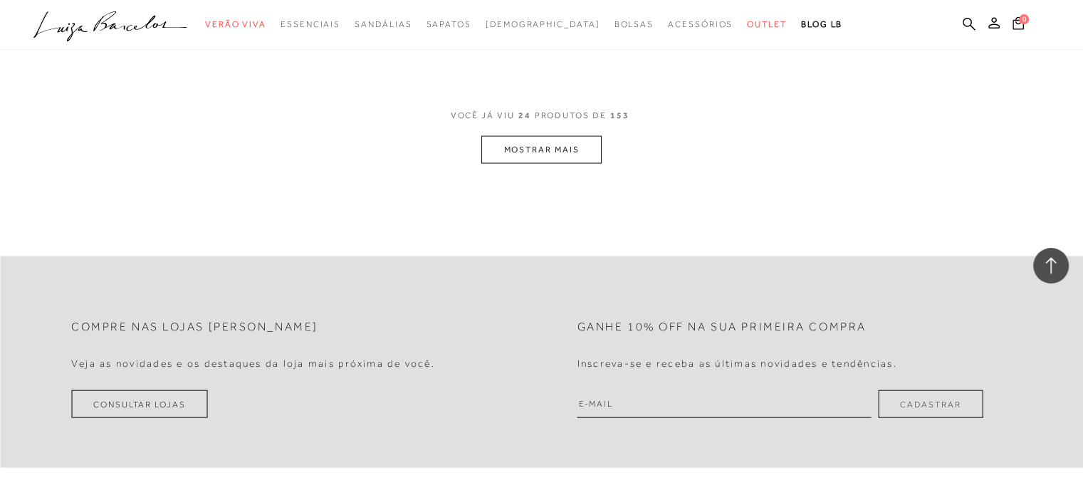
click at [573, 156] on button "MOSTRAR MAIS" at bounding box center [541, 150] width 120 height 28
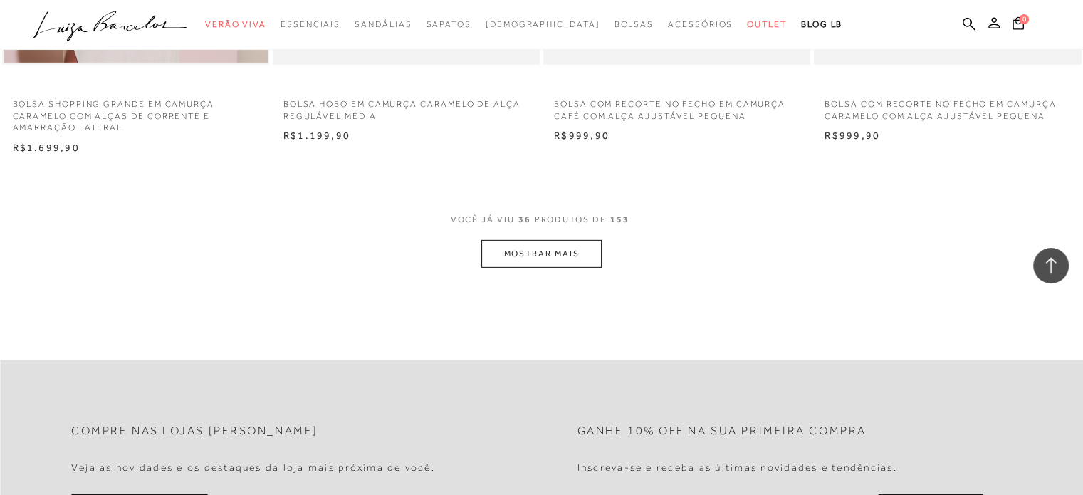
scroll to position [4490, 0]
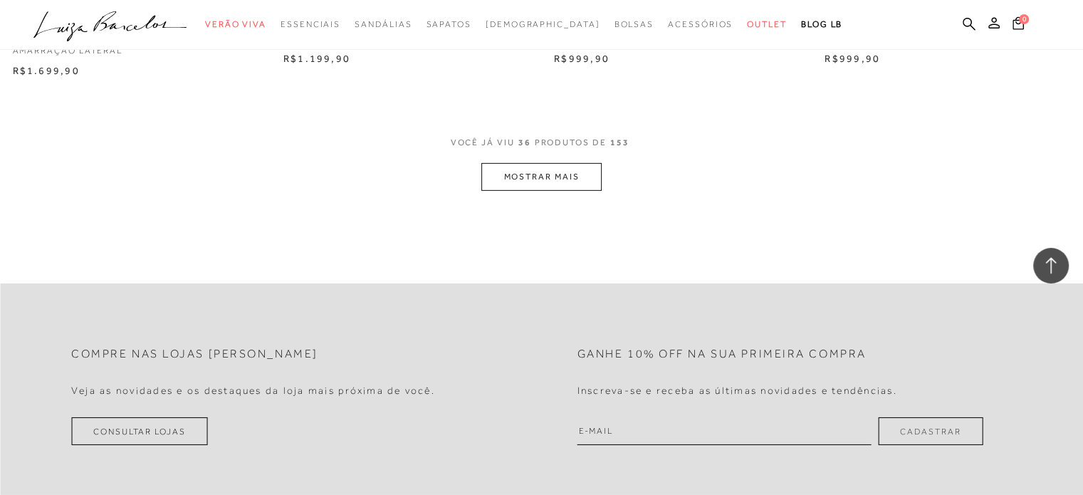
click at [550, 172] on button "MOSTRAR MAIS" at bounding box center [541, 177] width 120 height 28
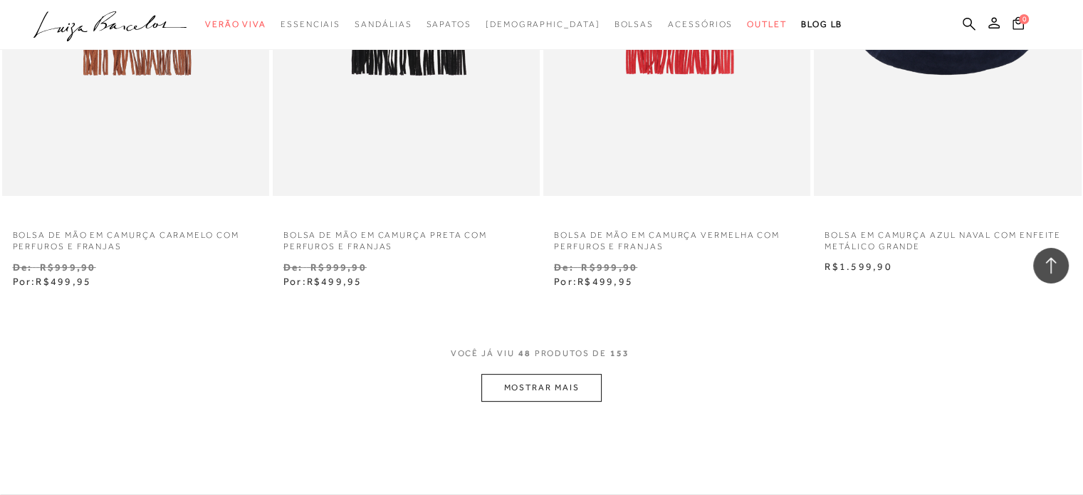
scroll to position [5949, 0]
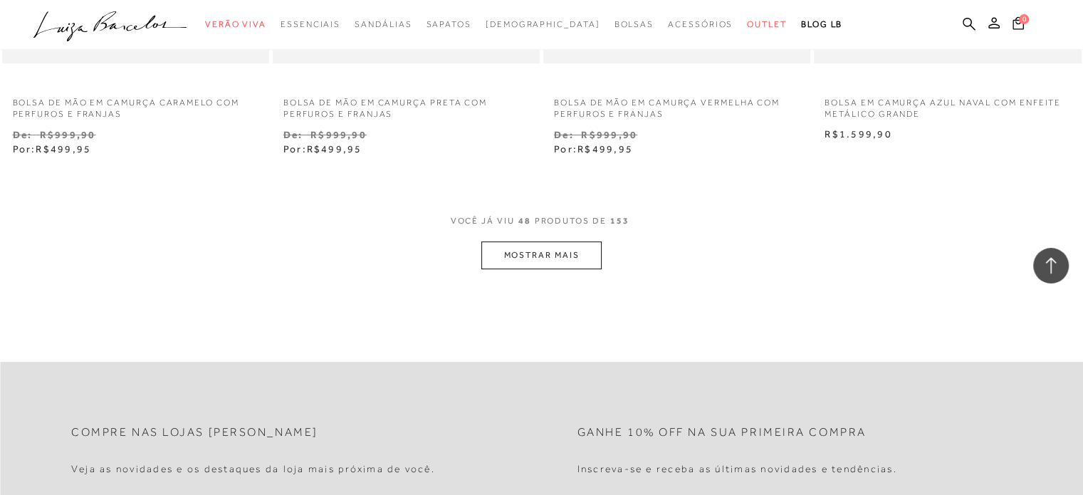
click at [545, 261] on button "MOSTRAR MAIS" at bounding box center [541, 255] width 120 height 28
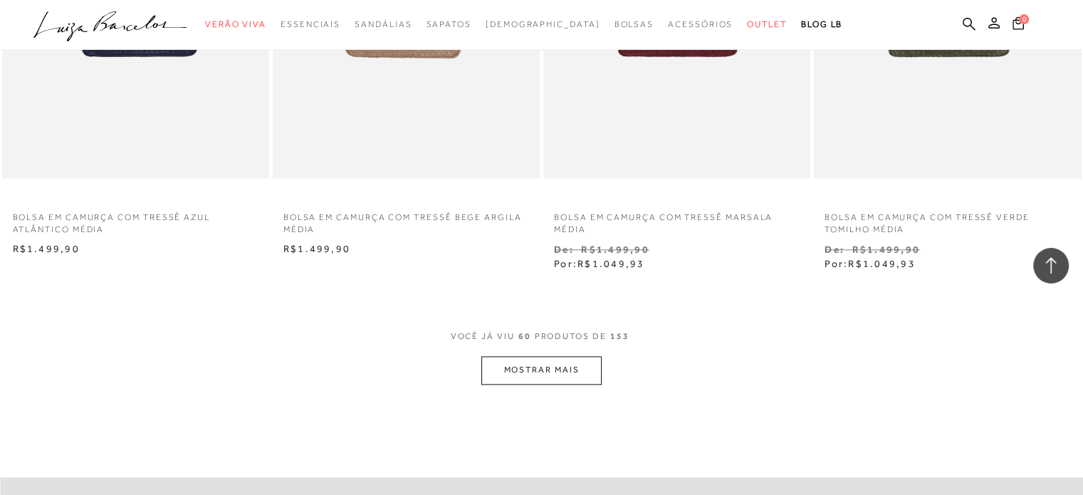
scroll to position [7401, 0]
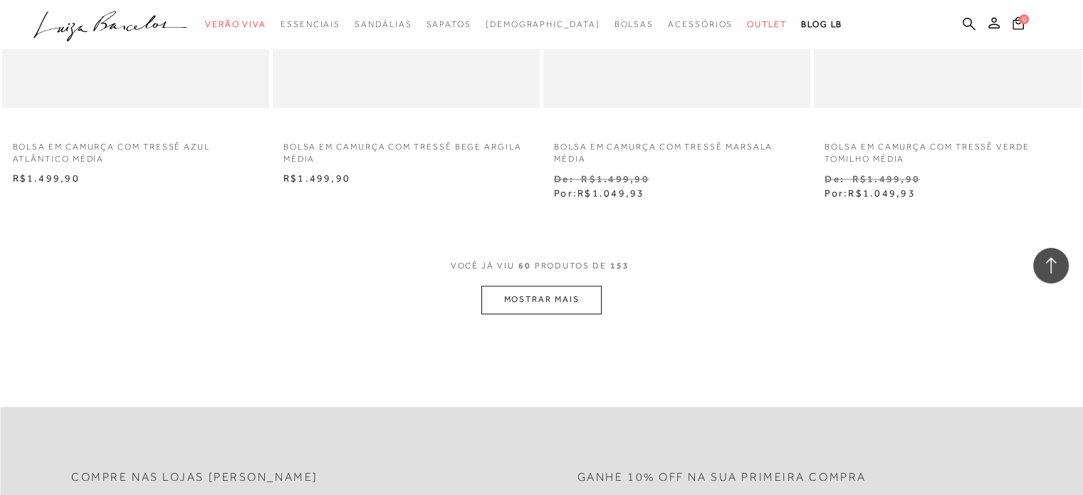
click at [556, 302] on button "MOSTRAR MAIS" at bounding box center [541, 300] width 120 height 28
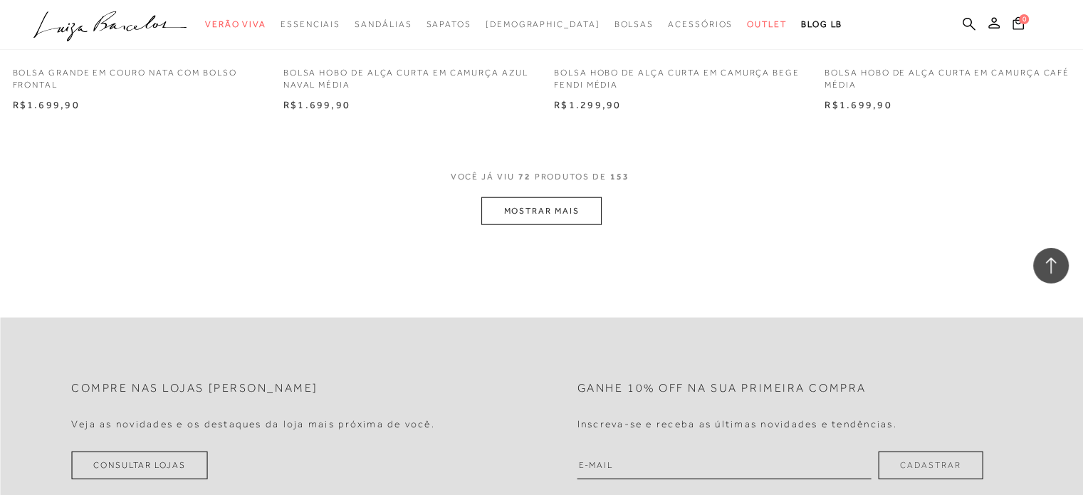
scroll to position [9058, 0]
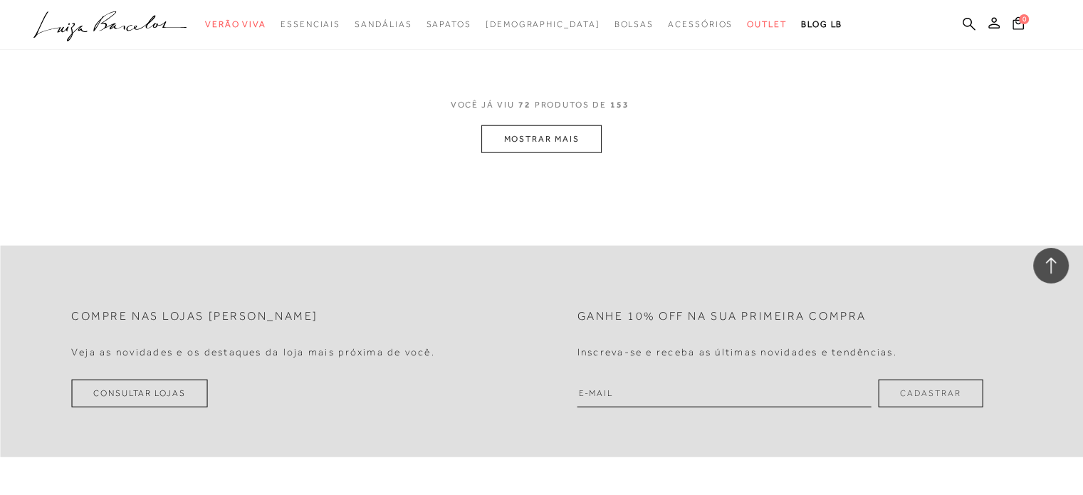
click at [543, 129] on button "MOSTRAR MAIS" at bounding box center [541, 139] width 120 height 28
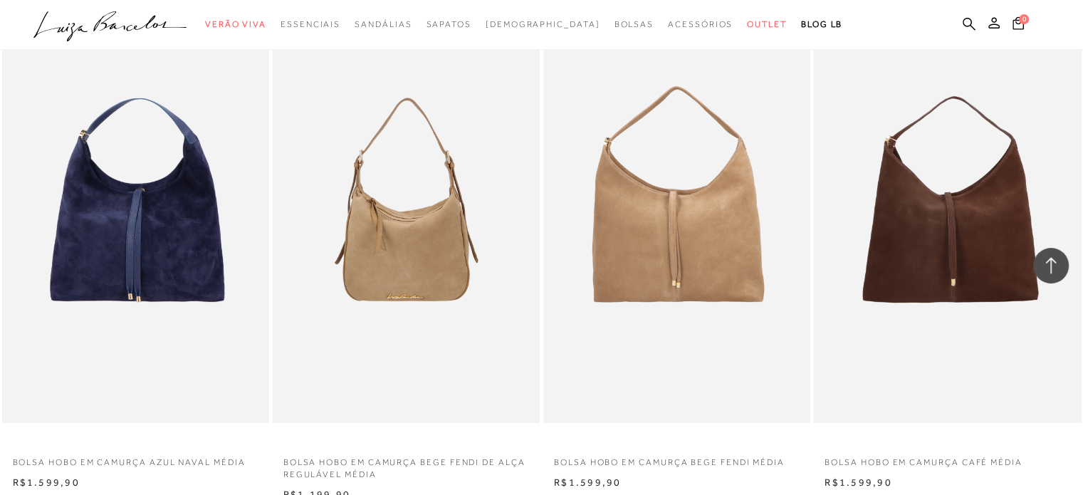
scroll to position [9529, 0]
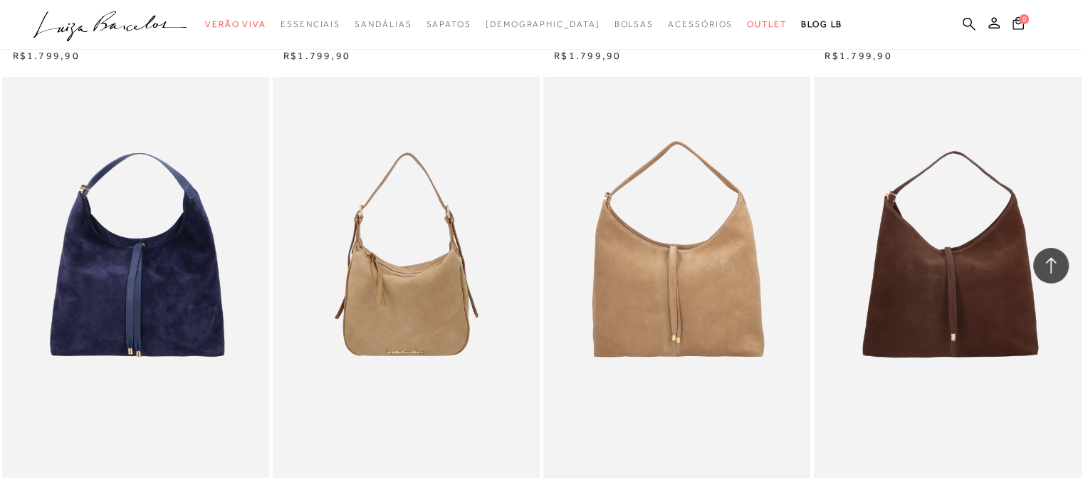
click at [648, 254] on img at bounding box center [677, 277] width 264 height 397
